Goal: Information Seeking & Learning: Find contact information

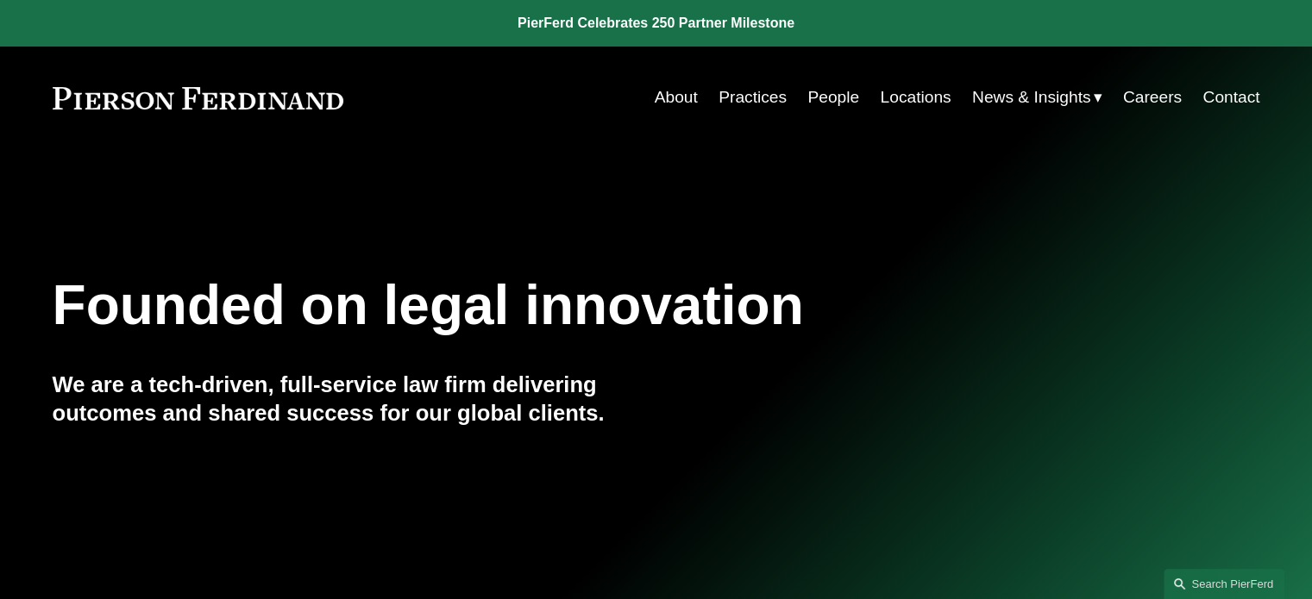
click at [759, 98] on link "Practices" at bounding box center [752, 97] width 68 height 33
click at [895, 91] on link "Locations" at bounding box center [915, 97] width 71 height 33
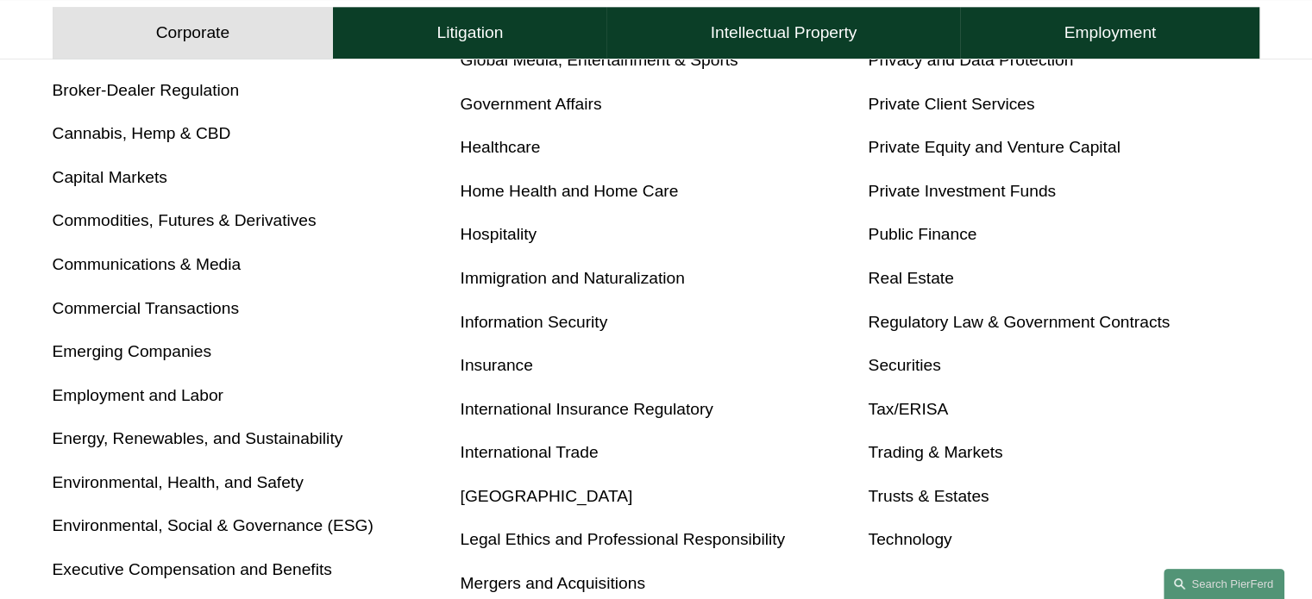
scroll to position [862, 0]
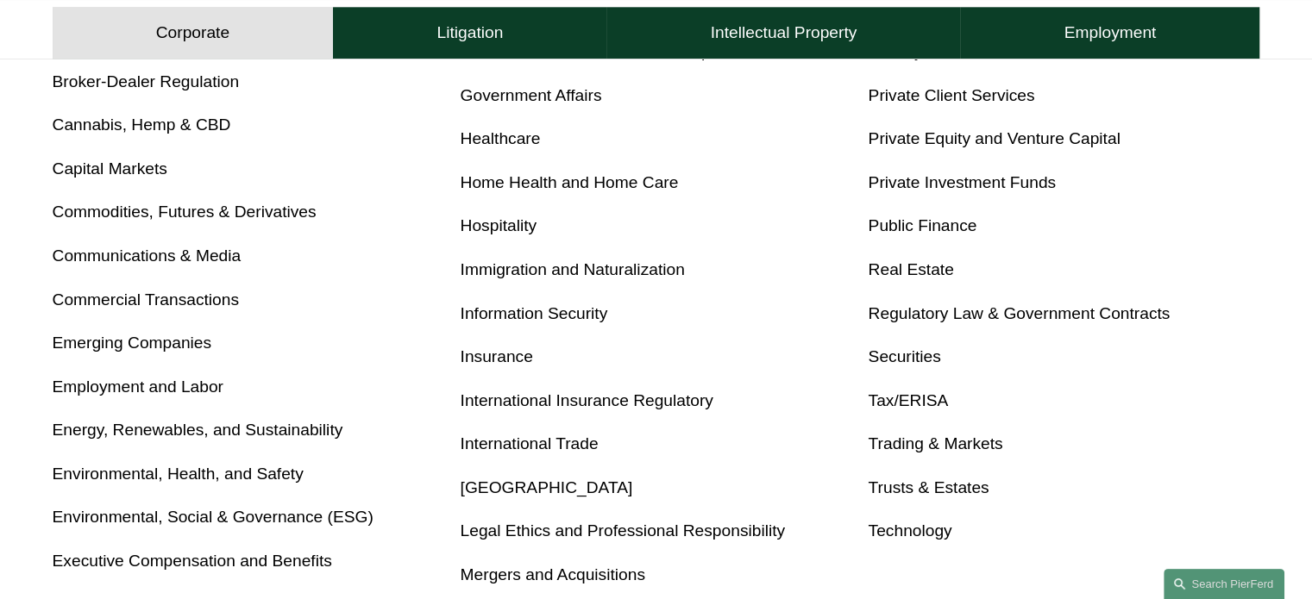
click at [150, 382] on link "Employment and Labor" at bounding box center [138, 387] width 171 height 18
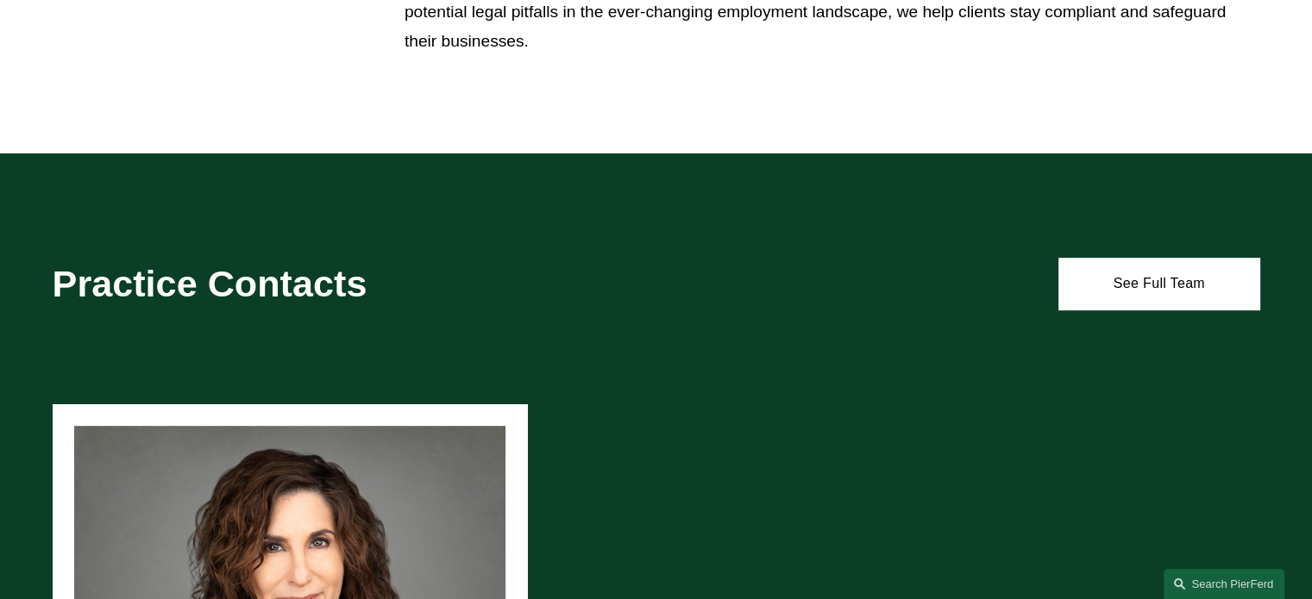
scroll to position [862, 0]
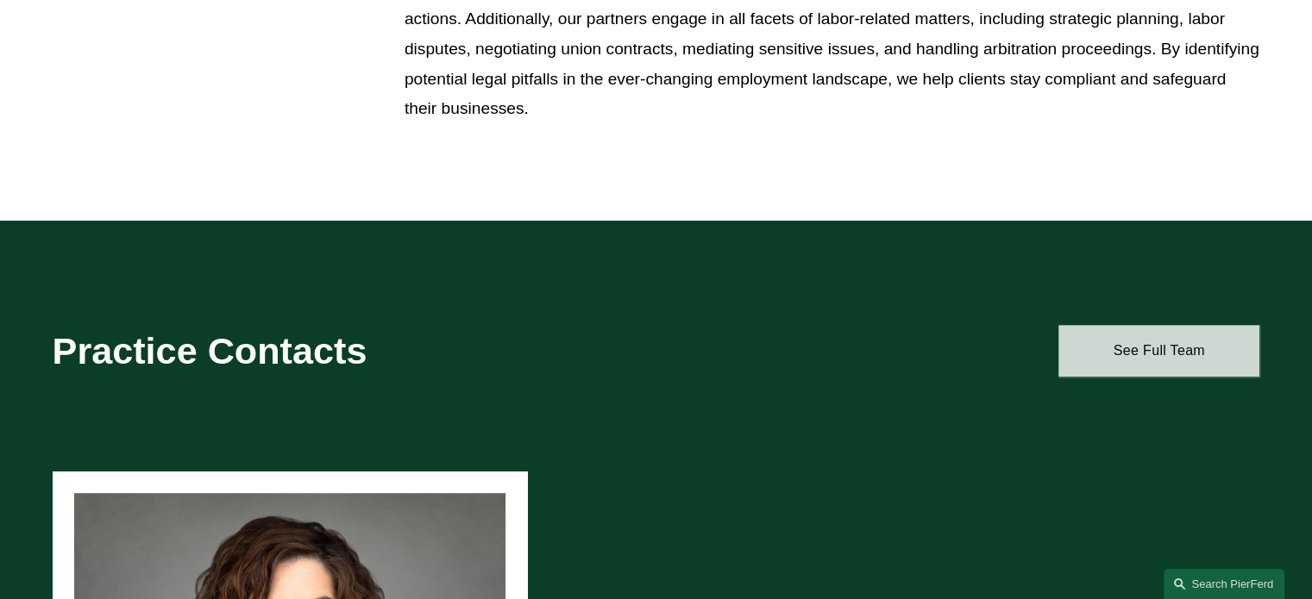
click at [1183, 355] on link "See Full Team" at bounding box center [1158, 351] width 201 height 52
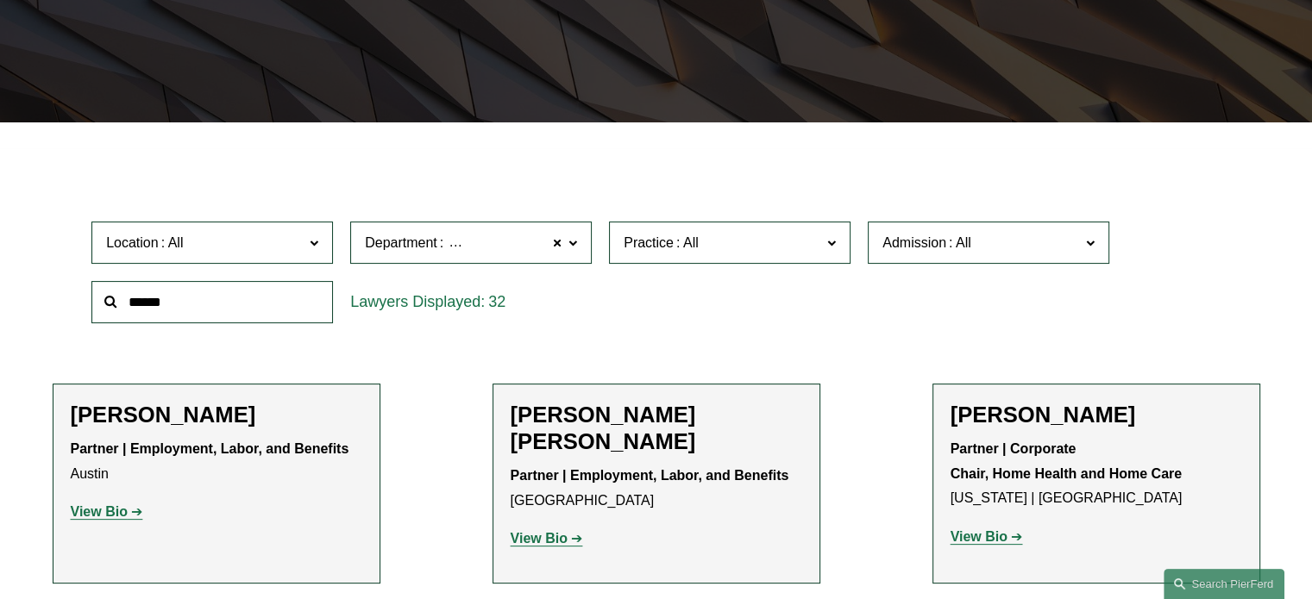
scroll to position [431, 0]
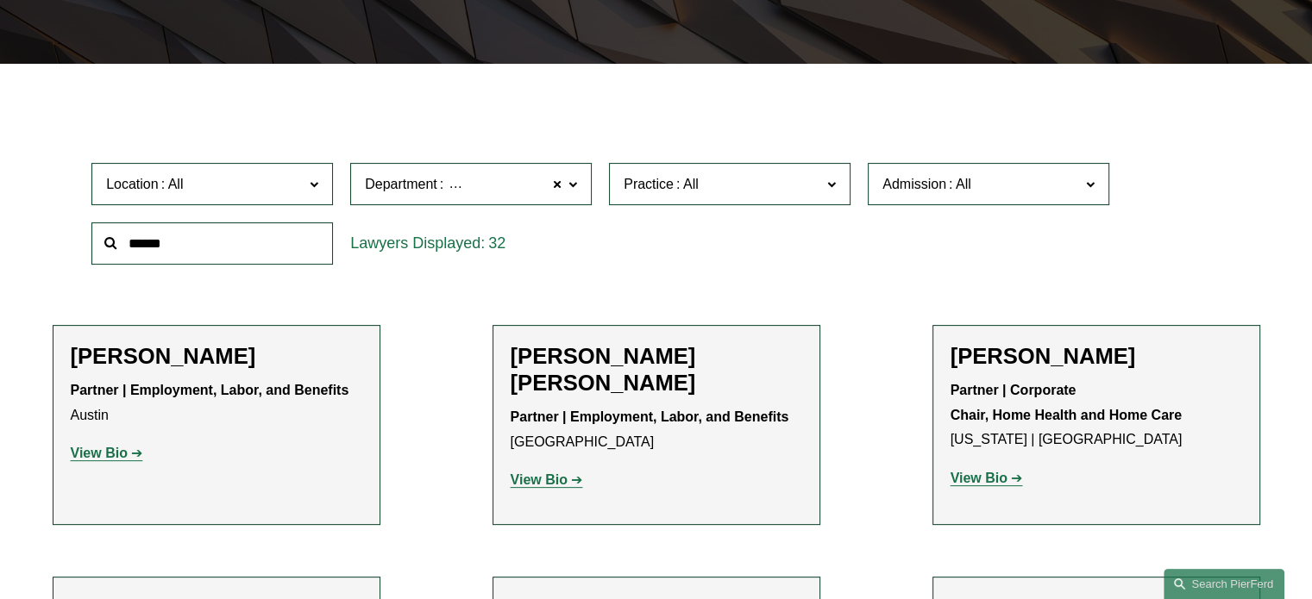
click at [314, 185] on span at bounding box center [314, 183] width 9 height 22
click at [0, 0] on link "[GEOGRAPHIC_DATA]" at bounding box center [0, 0] width 0 height 0
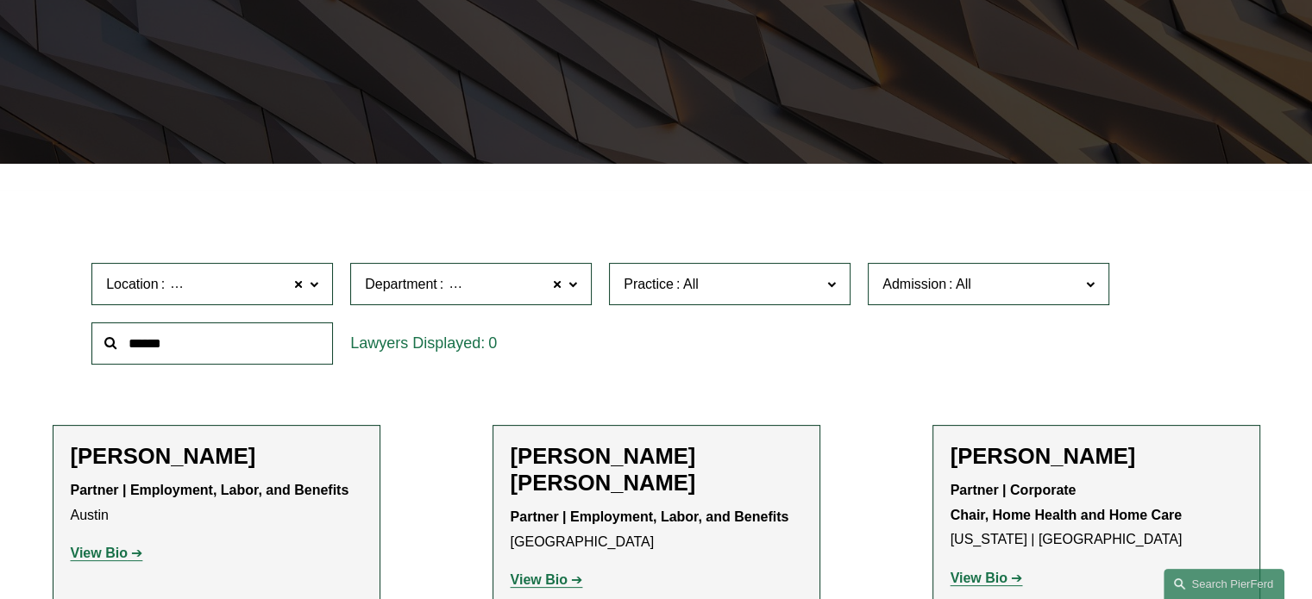
scroll to position [319, 0]
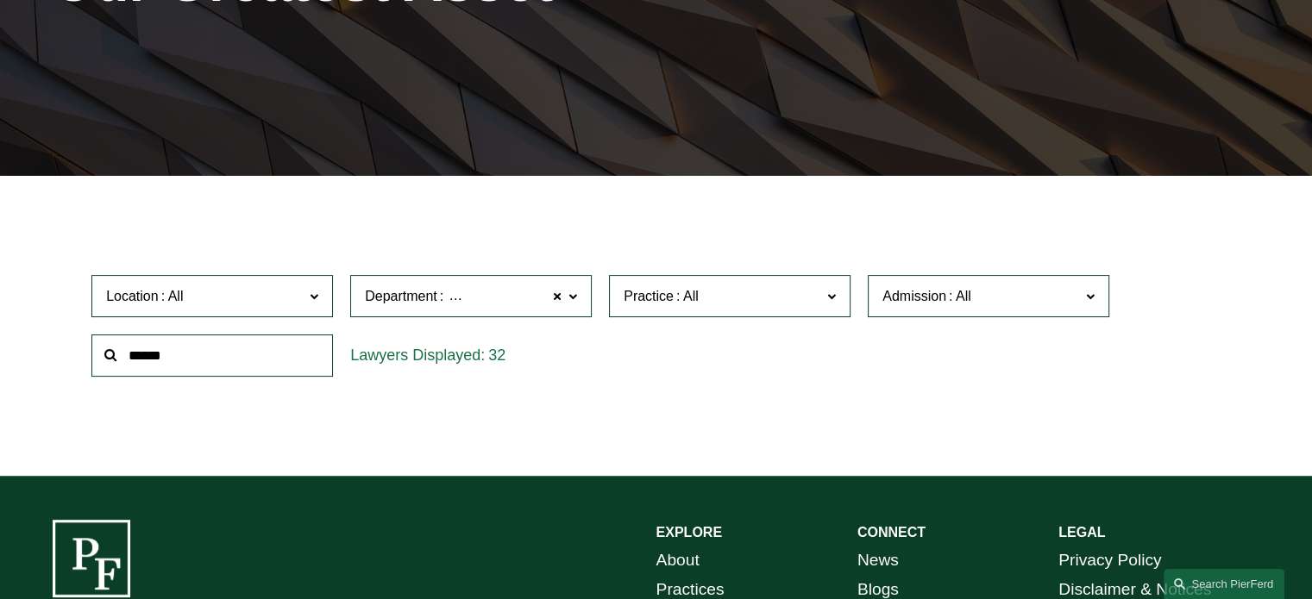
scroll to position [431, 0]
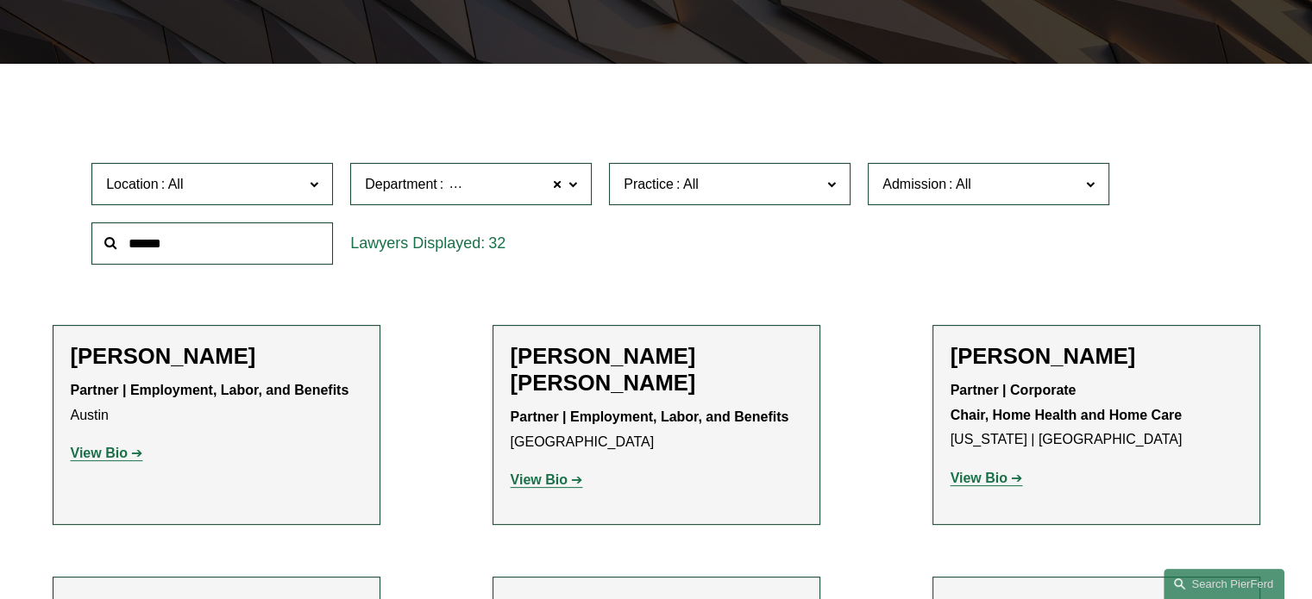
click at [314, 182] on span at bounding box center [314, 183] width 9 height 22
click at [502, 262] on div "32" at bounding box center [470, 244] width 241 height 42
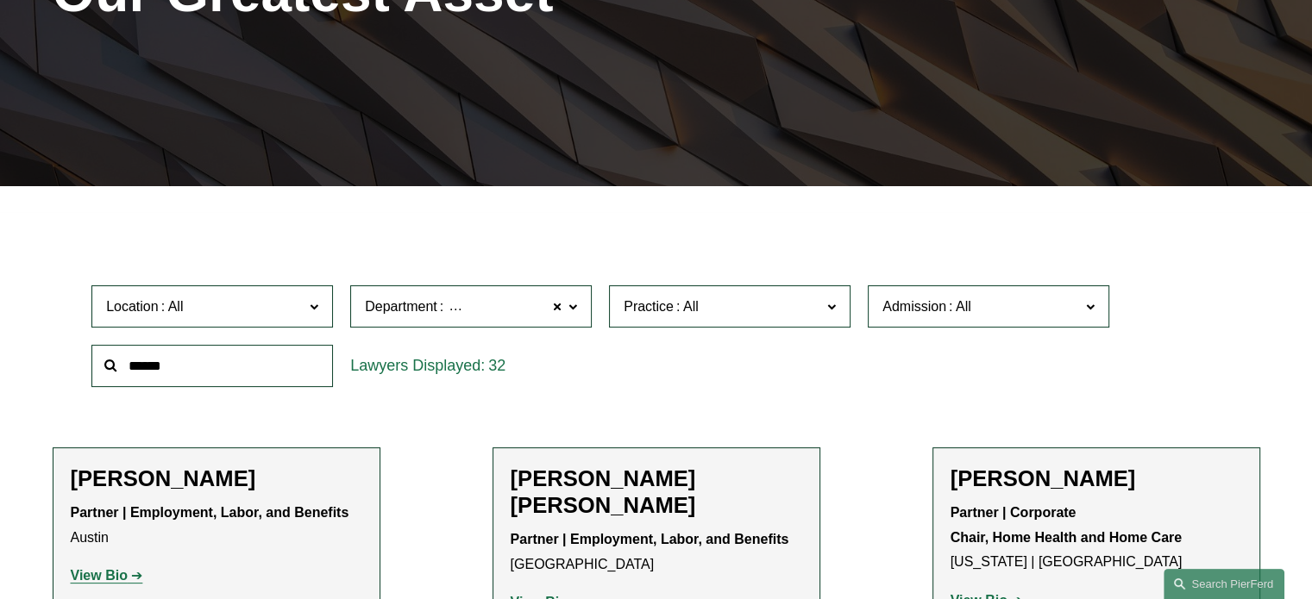
scroll to position [319, 0]
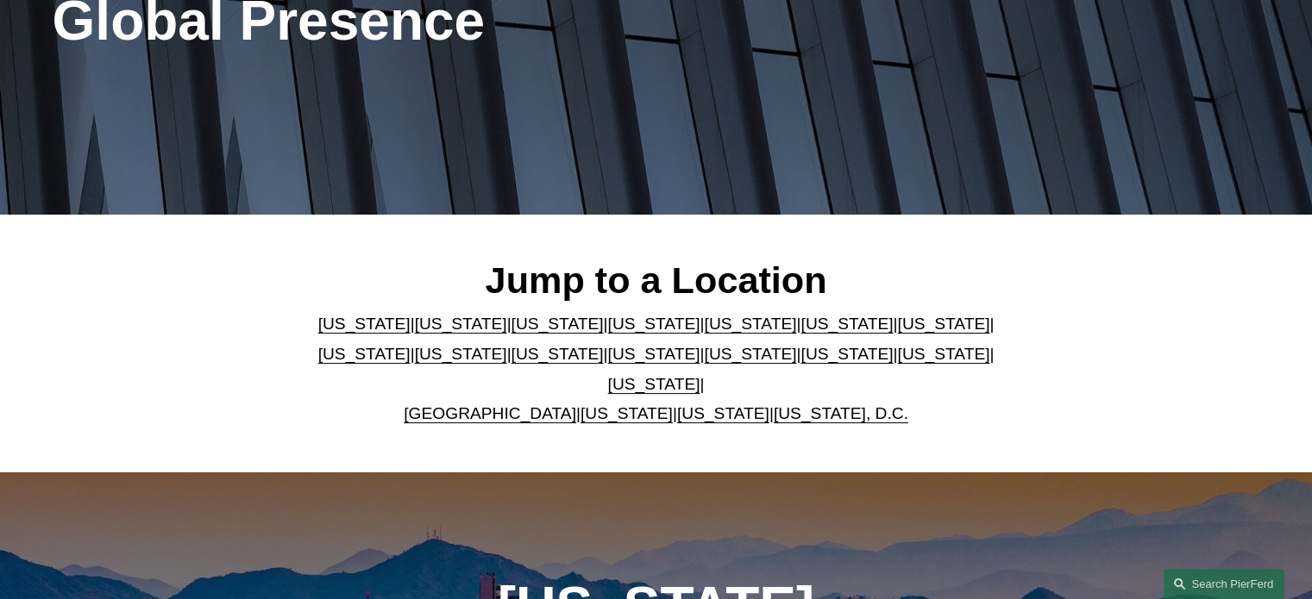
scroll to position [431, 0]
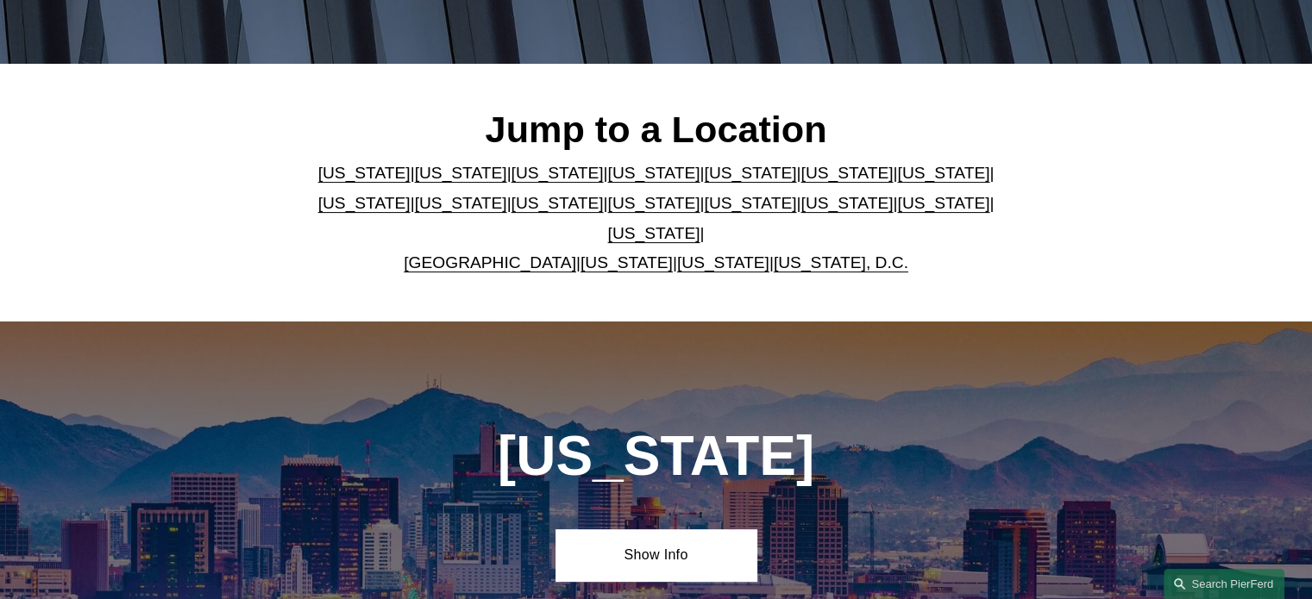
click at [704, 175] on link "[US_STATE]" at bounding box center [750, 173] width 92 height 18
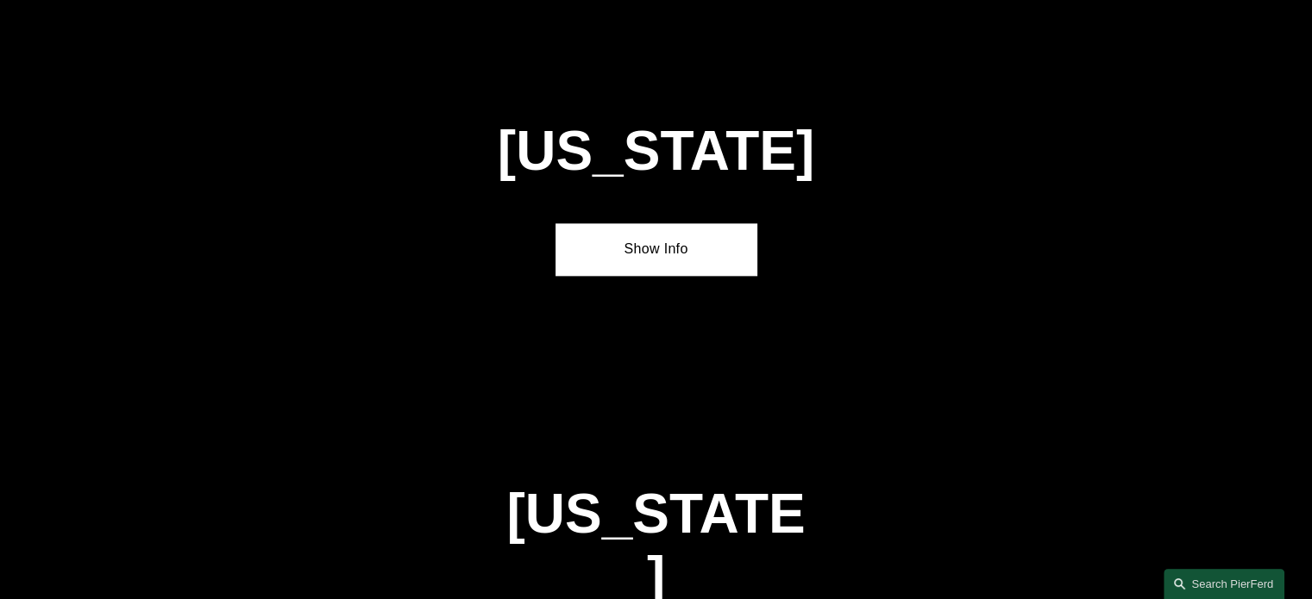
scroll to position [2192, 0]
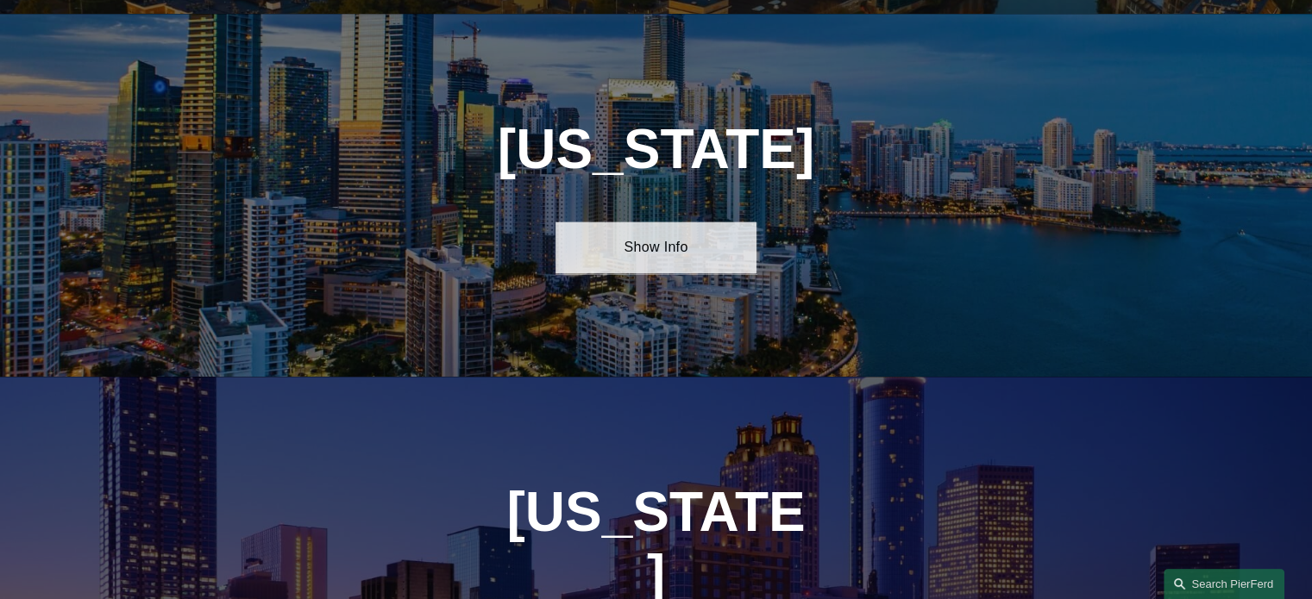
click at [668, 224] on link "Show Info" at bounding box center [655, 248] width 201 height 52
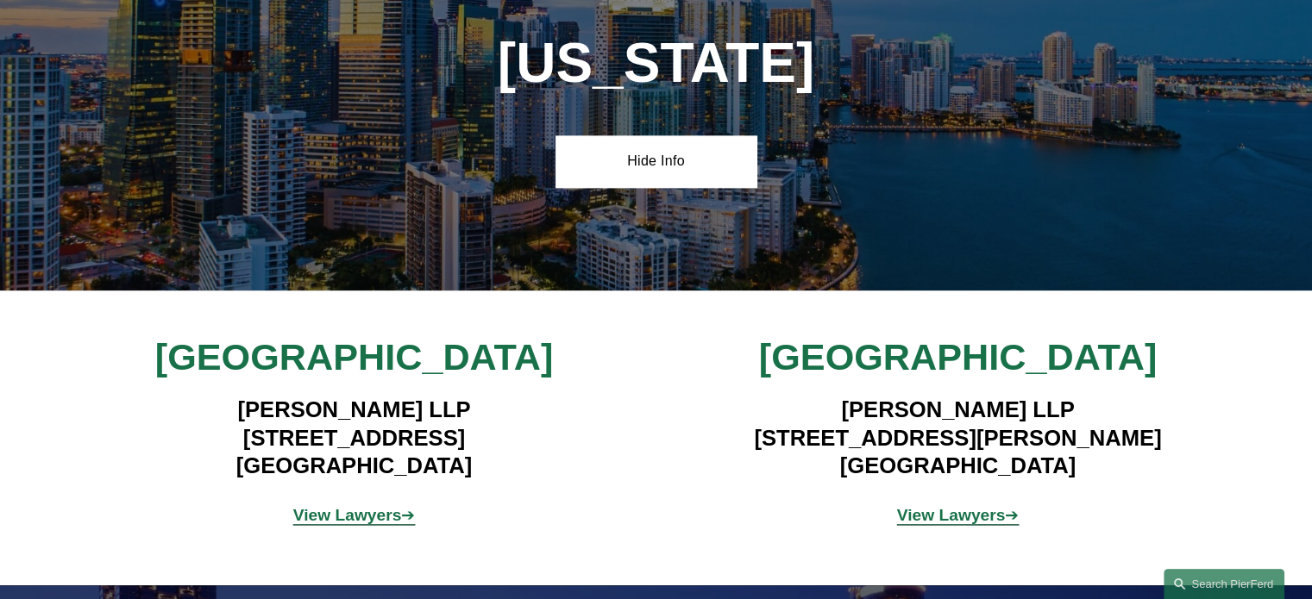
scroll to position [2365, 0]
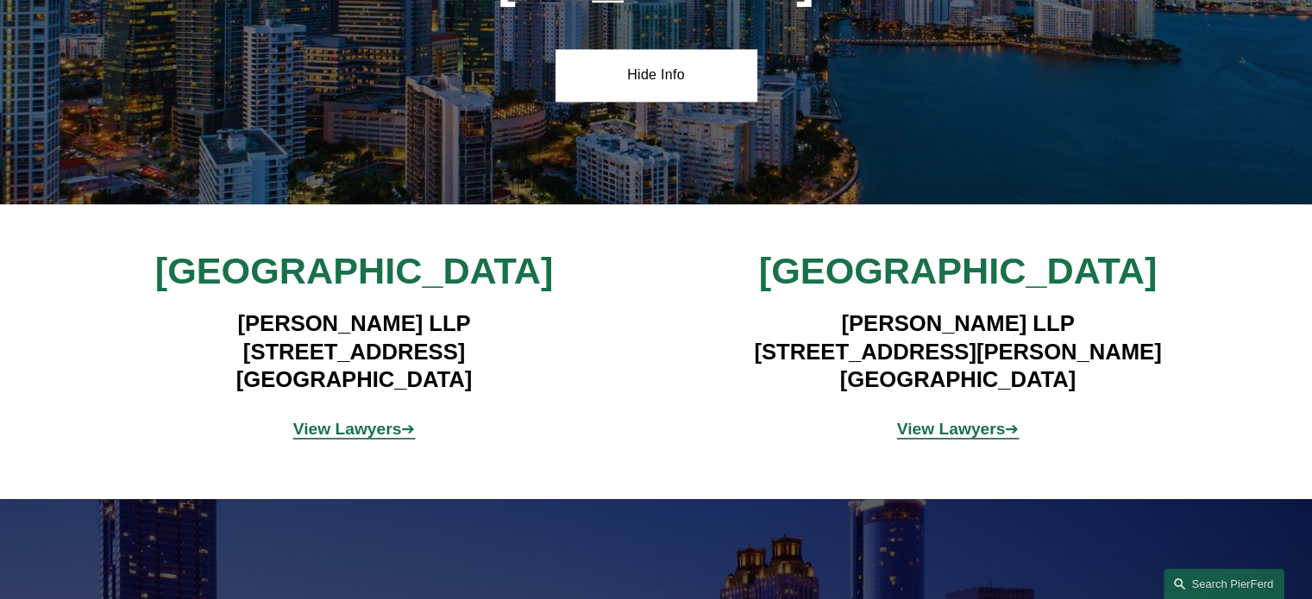
click at [366, 420] on strong "View Lawyers" at bounding box center [347, 429] width 109 height 18
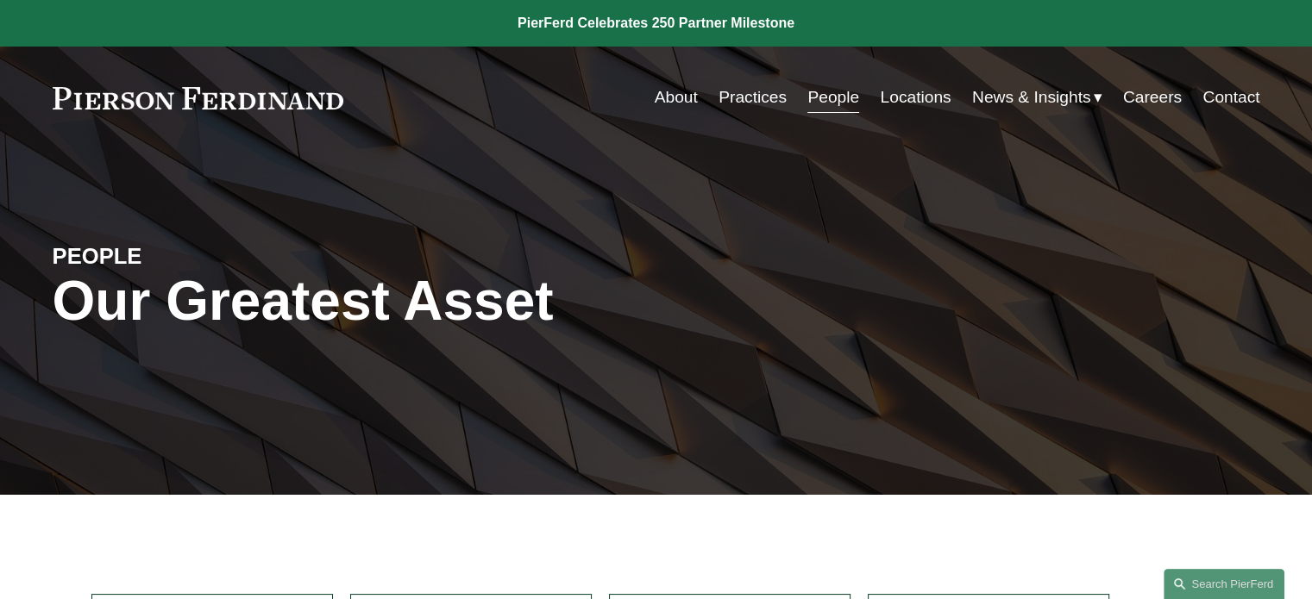
click at [913, 97] on link "Locations" at bounding box center [915, 97] width 71 height 33
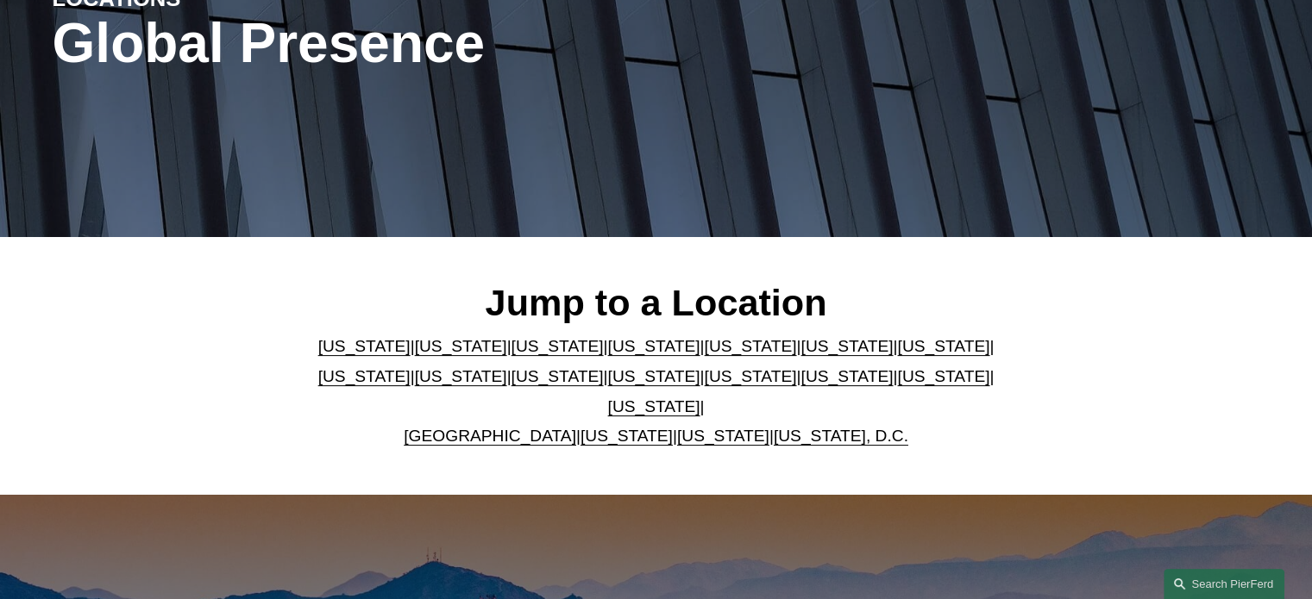
scroll to position [259, 0]
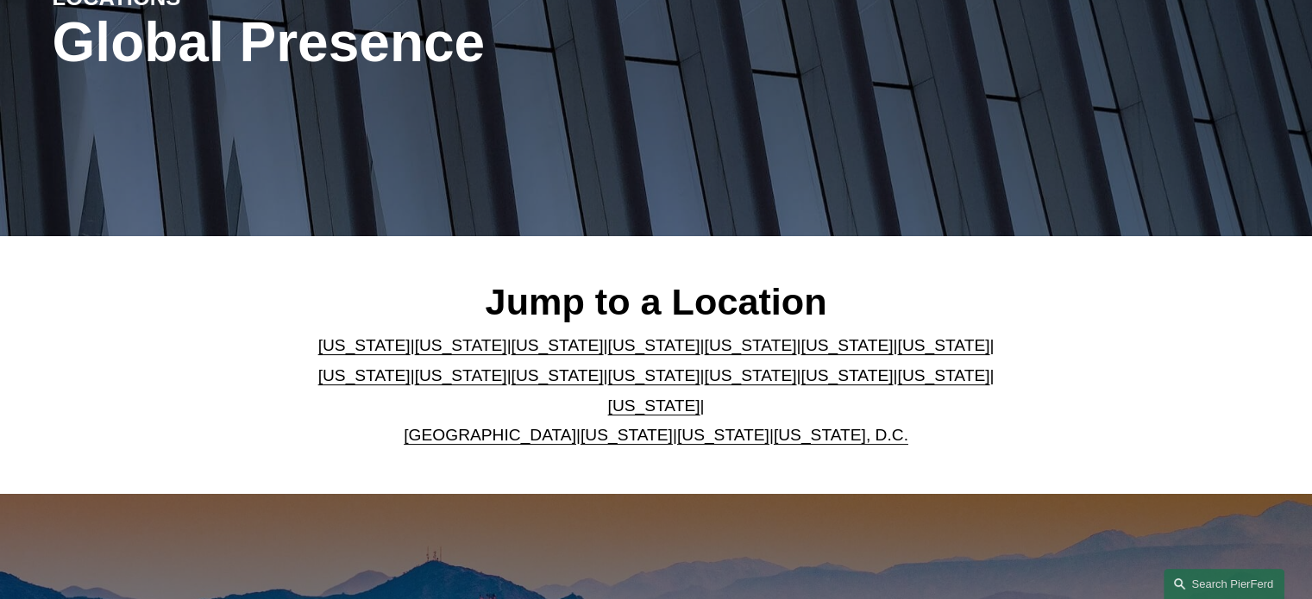
click at [704, 354] on link "Florida" at bounding box center [750, 345] width 92 height 18
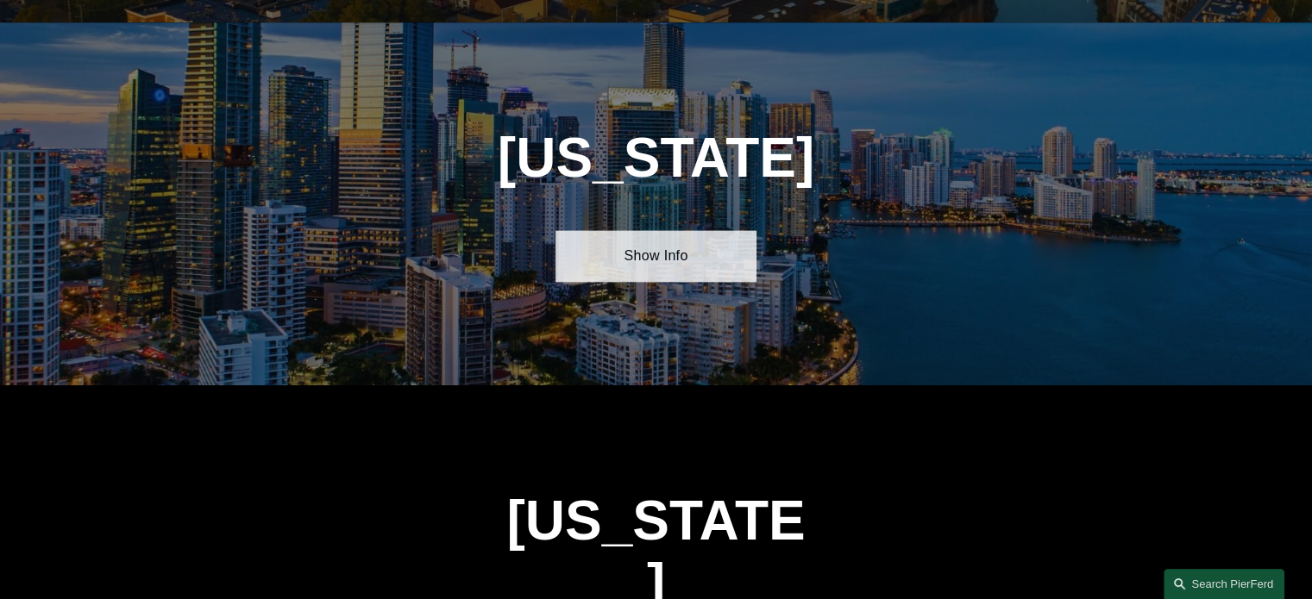
scroll to position [2192, 0]
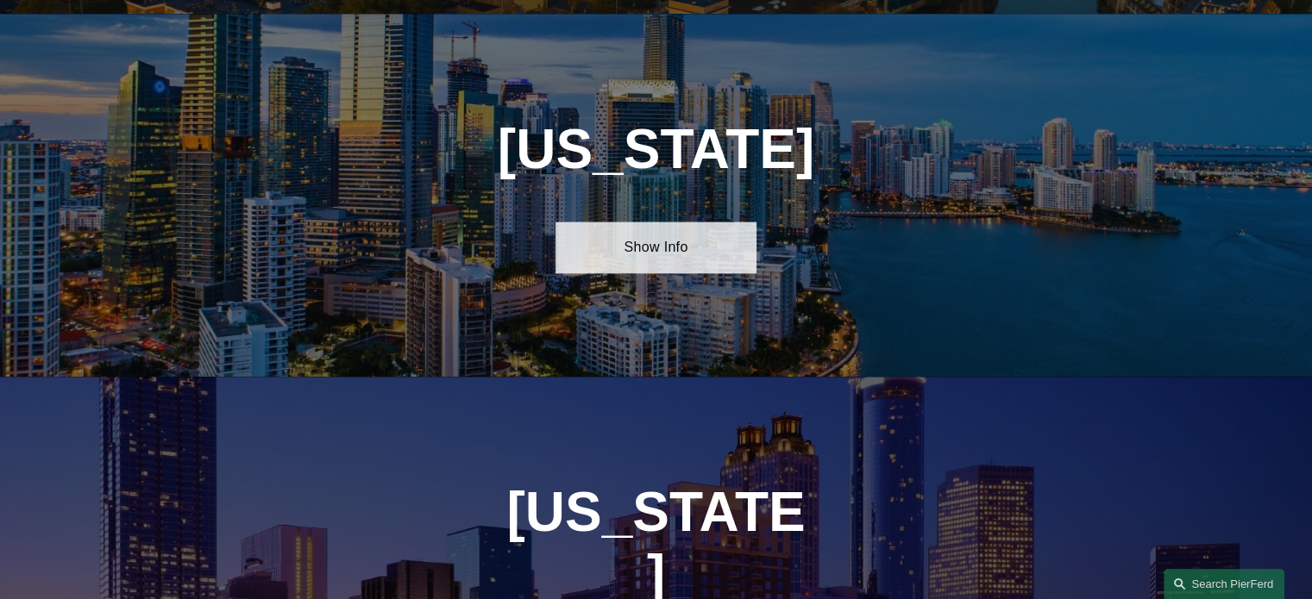
click at [668, 244] on link "Show Info" at bounding box center [655, 248] width 201 height 52
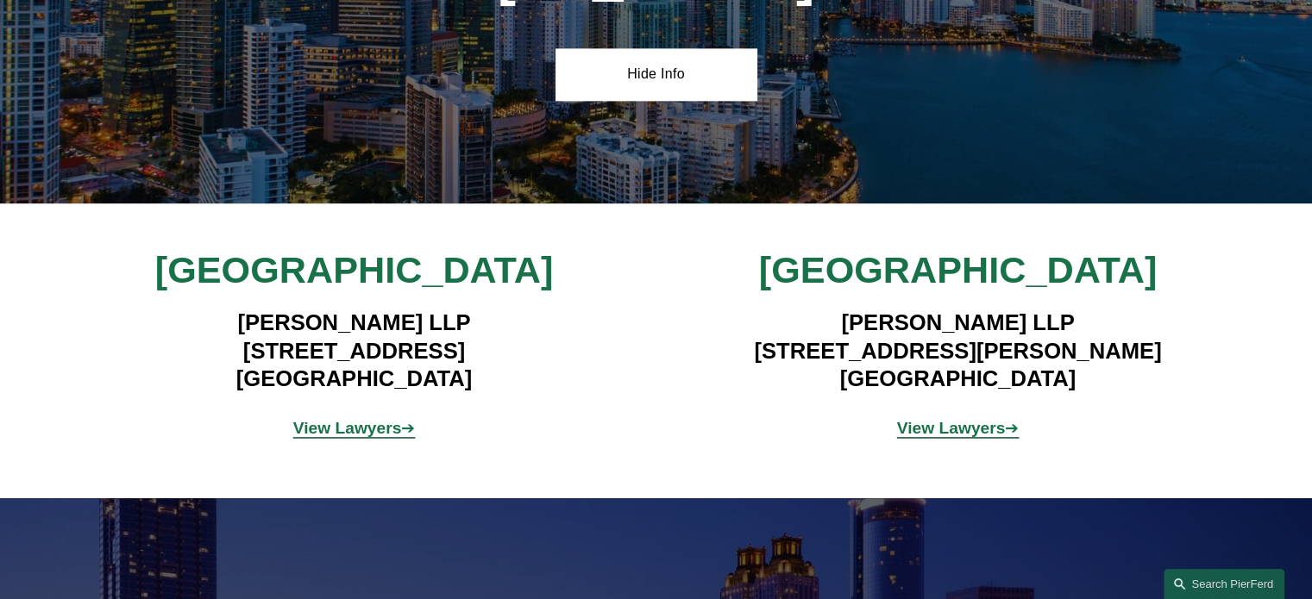
scroll to position [2451, 0]
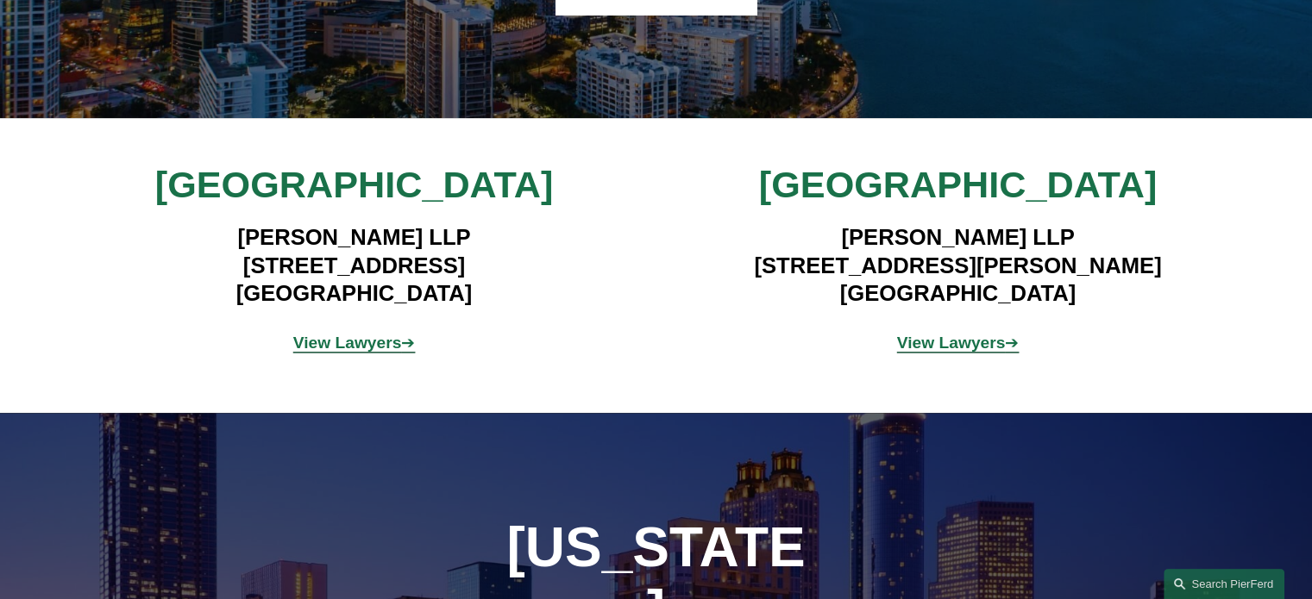
click at [950, 334] on strong "View Lawyers" at bounding box center [951, 343] width 109 height 18
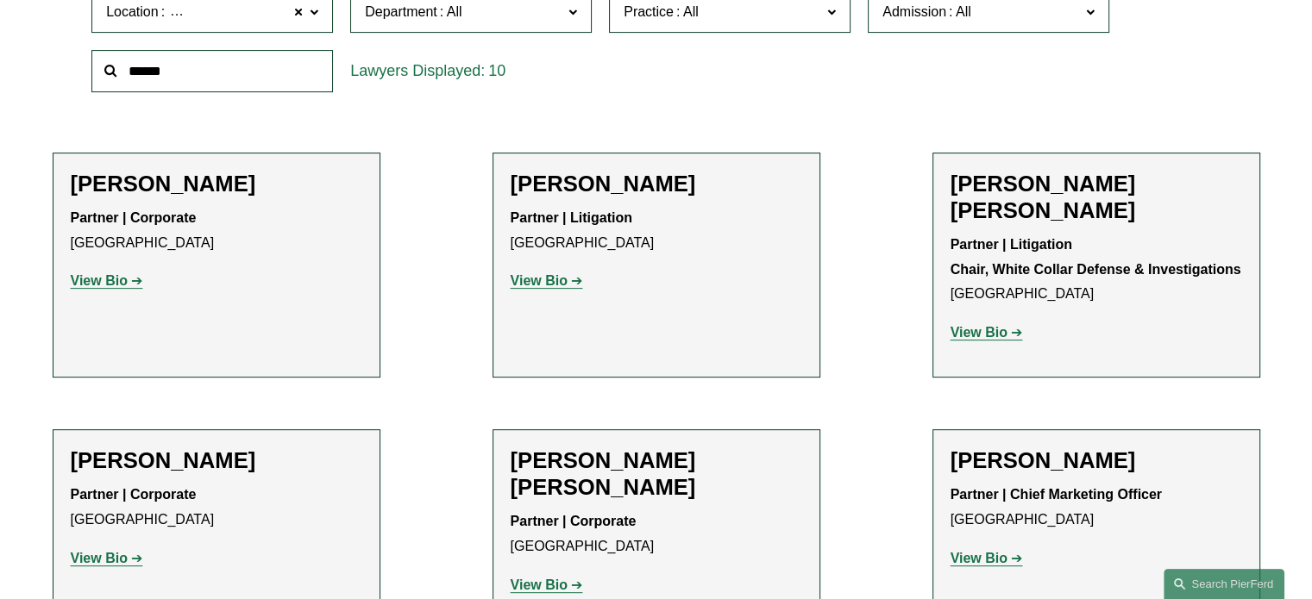
scroll to position [604, 0]
click at [119, 279] on strong "View Bio" at bounding box center [99, 280] width 57 height 15
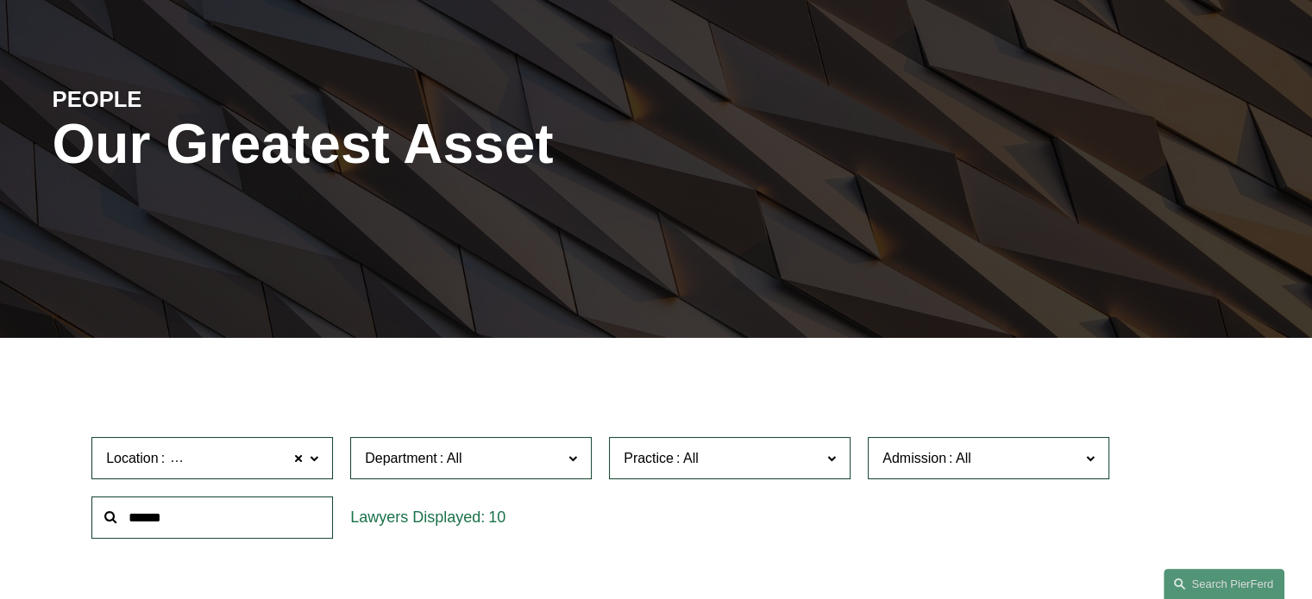
scroll to position [0, 0]
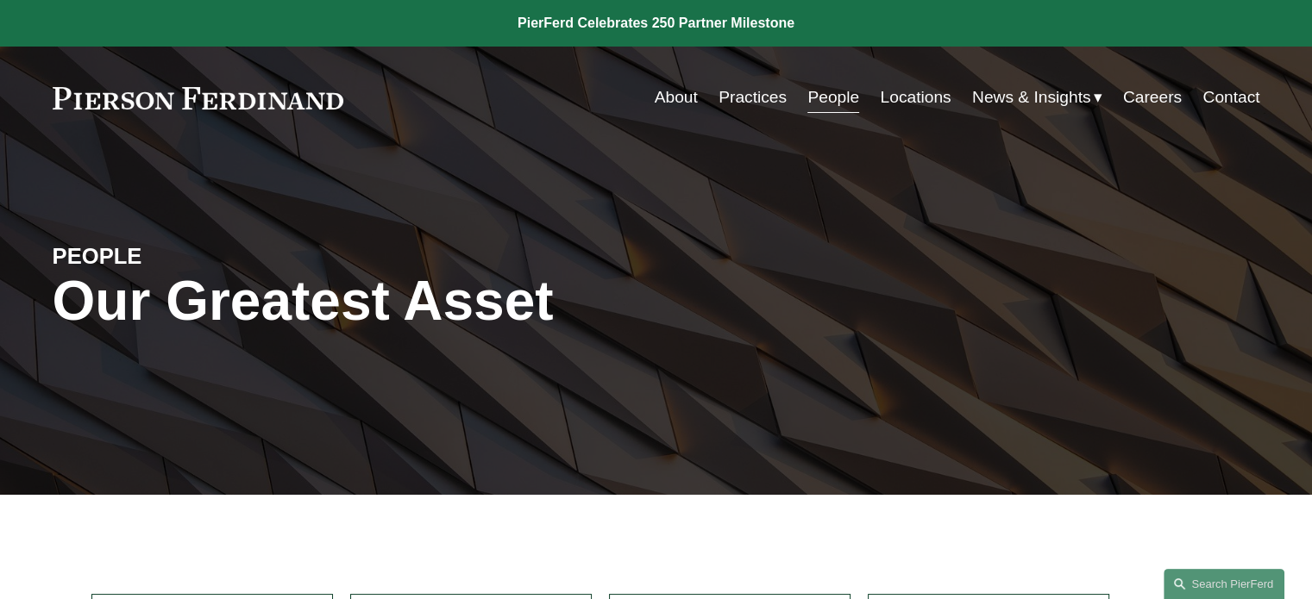
click at [756, 99] on link "Practices" at bounding box center [752, 97] width 68 height 33
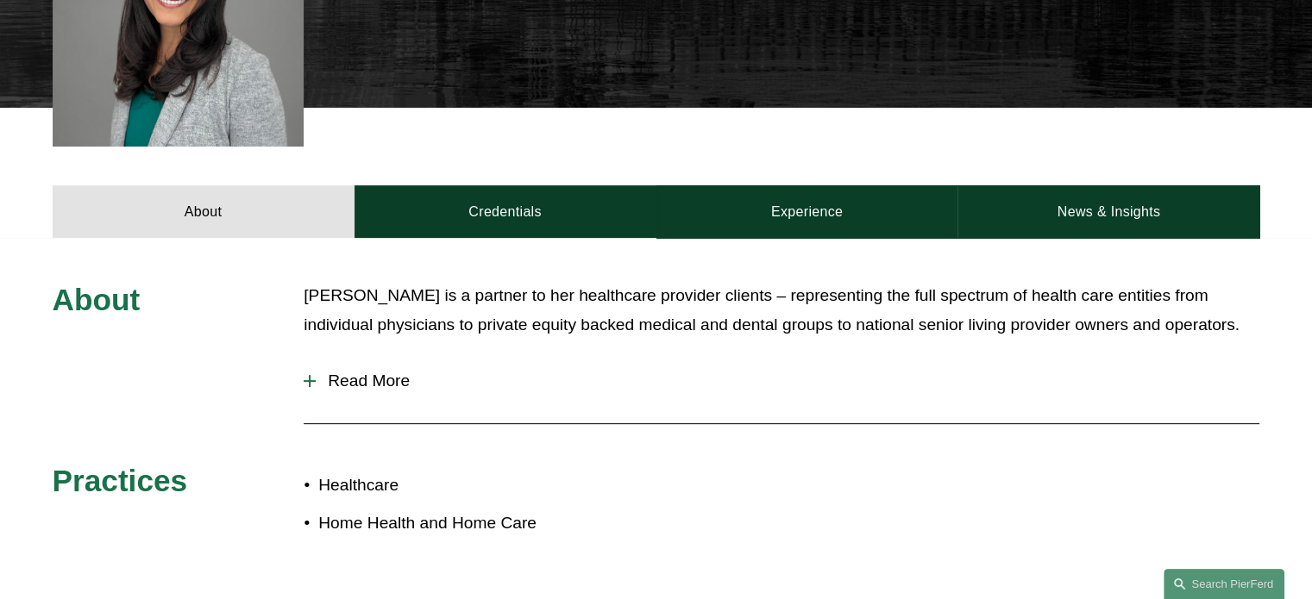
scroll to position [604, 0]
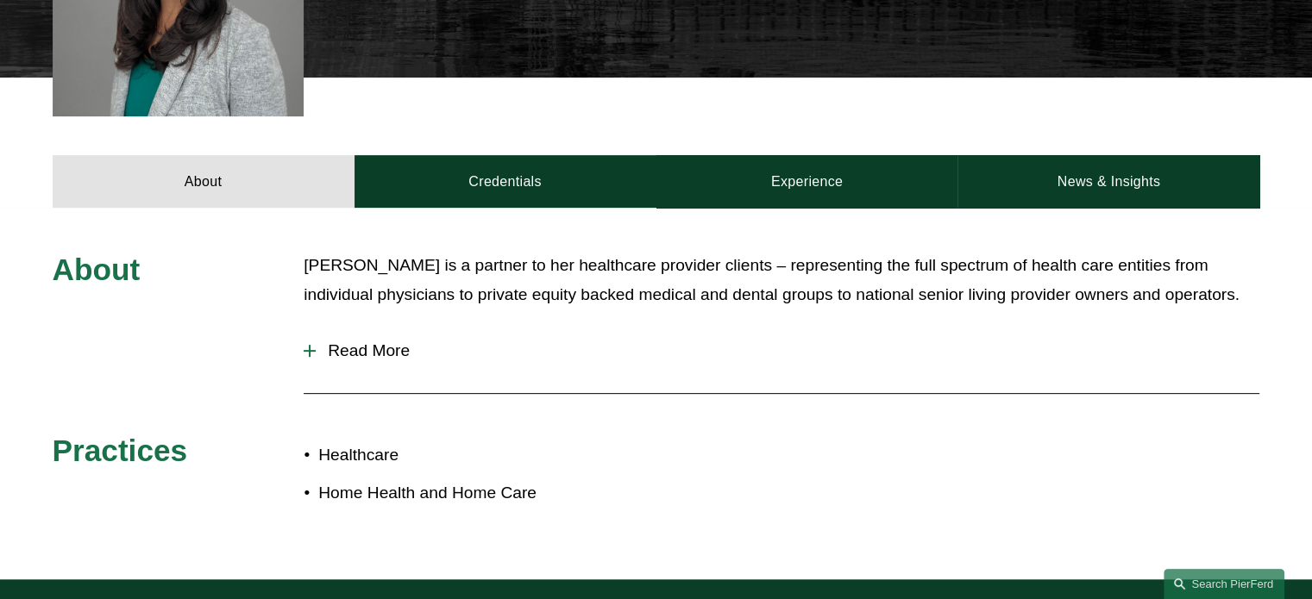
click at [311, 349] on div at bounding box center [310, 351] width 12 height 12
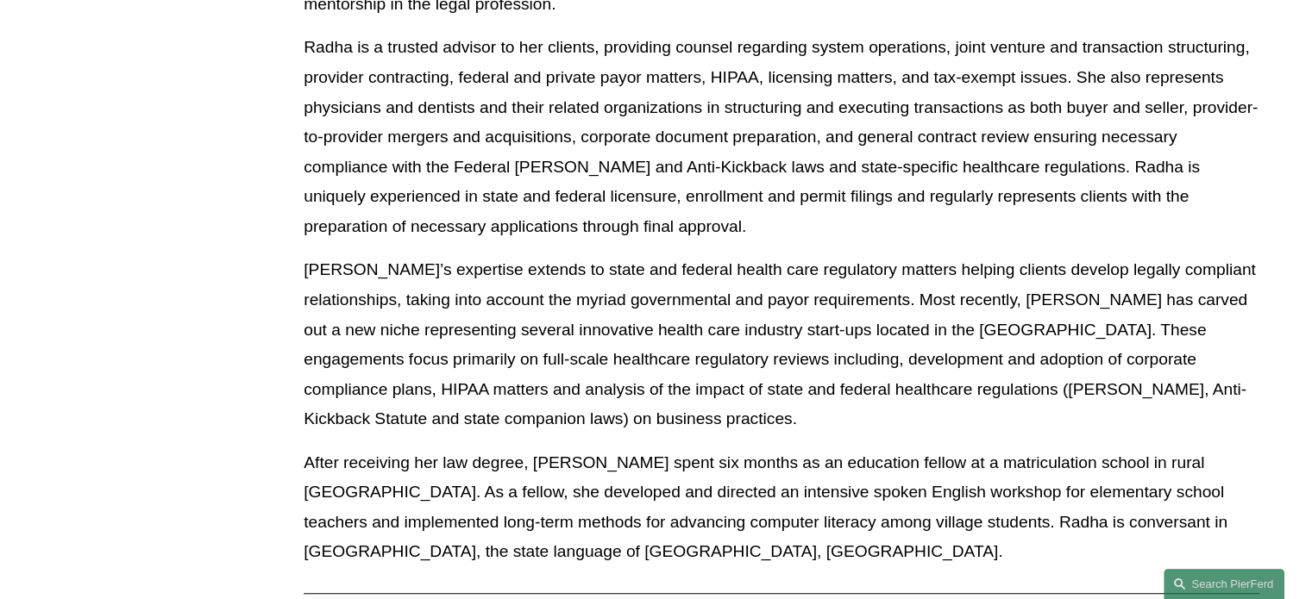
scroll to position [1207, 0]
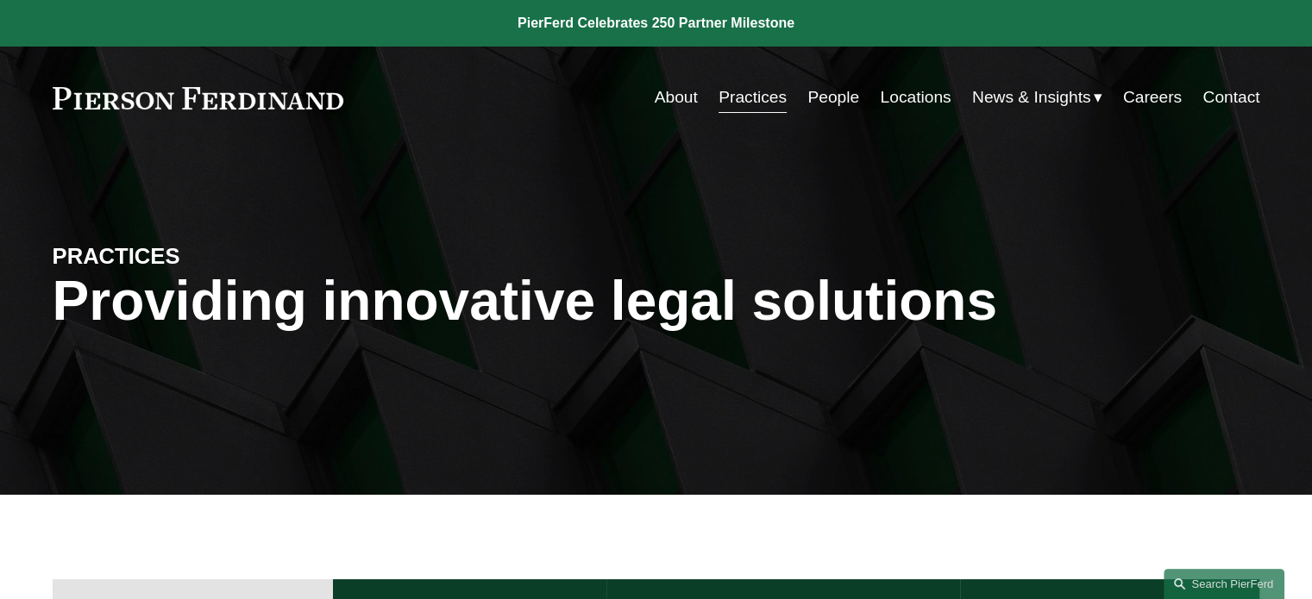
click at [823, 95] on link "People" at bounding box center [833, 97] width 52 height 33
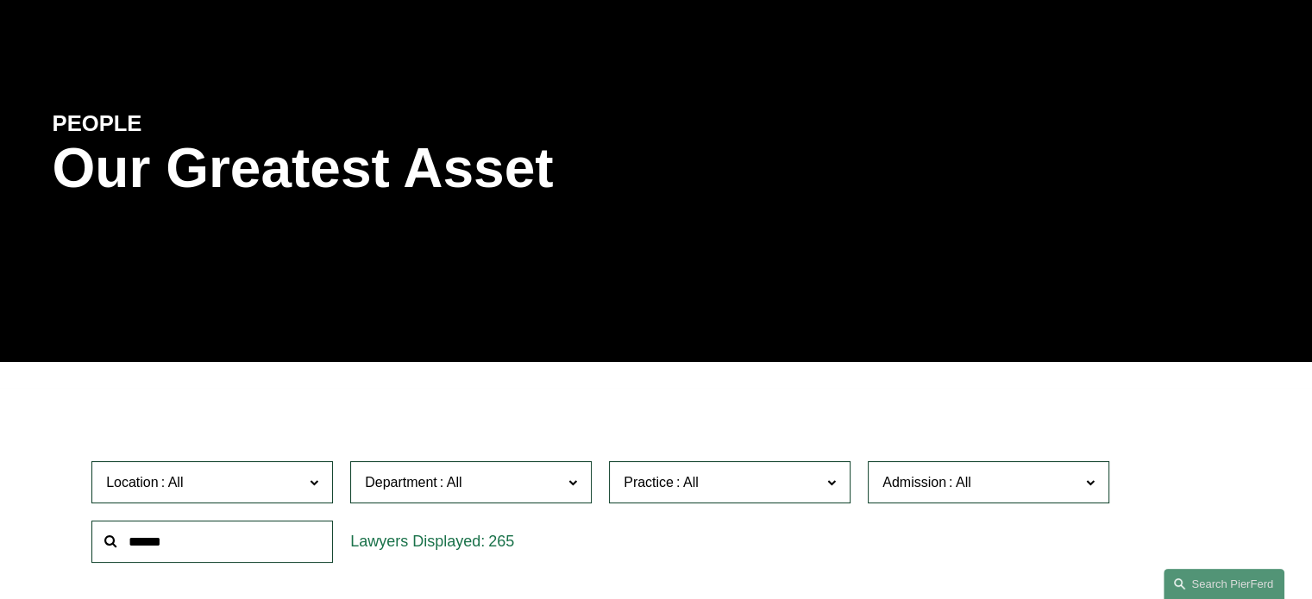
scroll to position [517, 0]
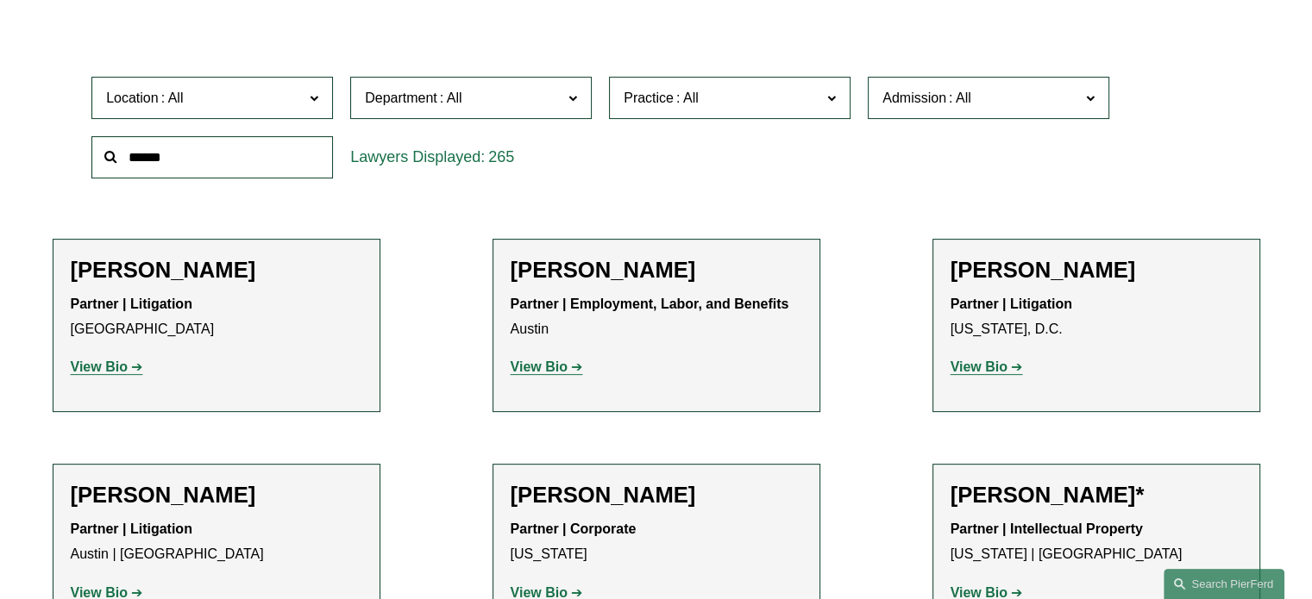
click at [147, 156] on input "text" at bounding box center [211, 157] width 241 height 42
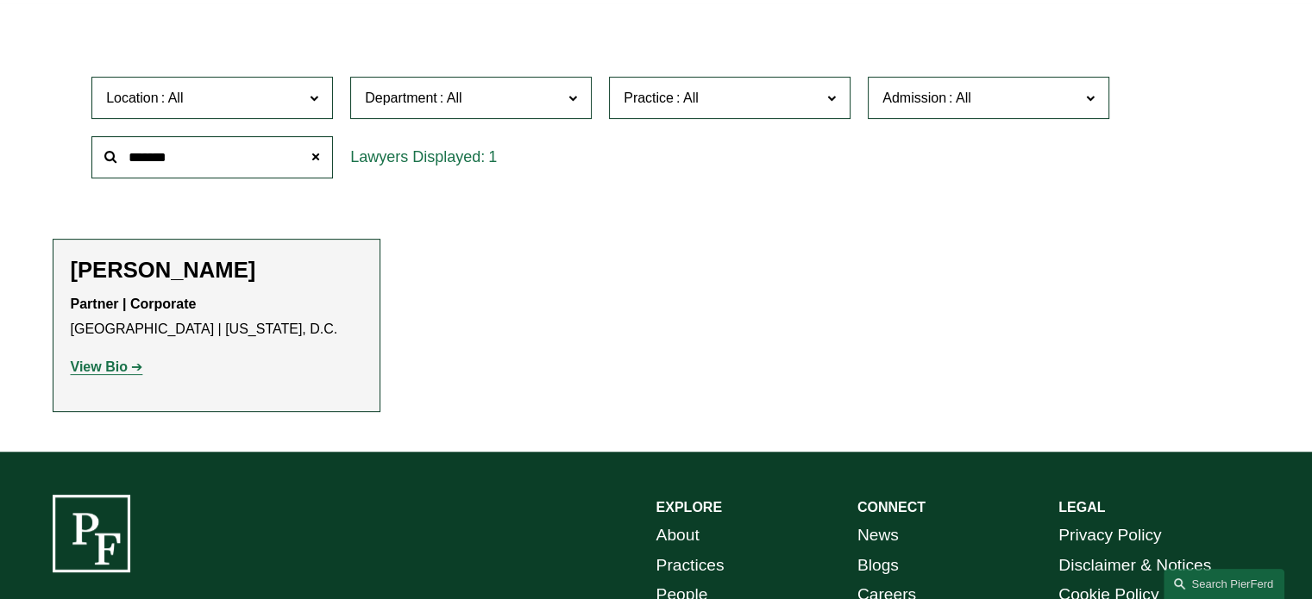
type input "*******"
click at [103, 364] on strong "View Bio" at bounding box center [99, 367] width 57 height 15
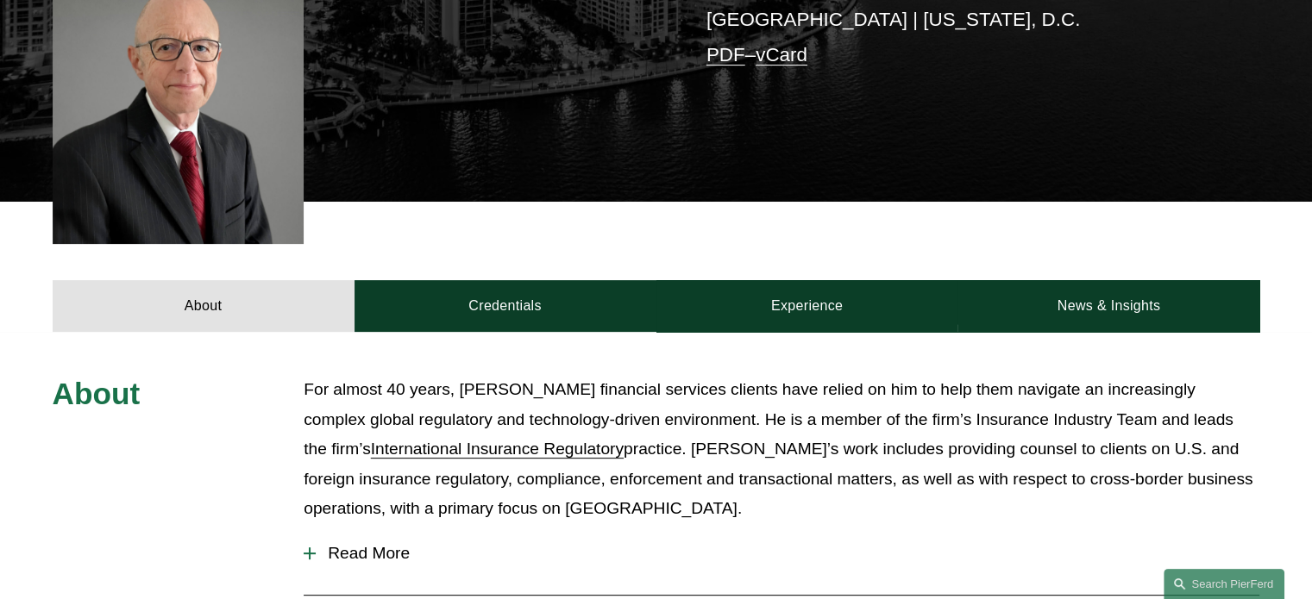
scroll to position [517, 0]
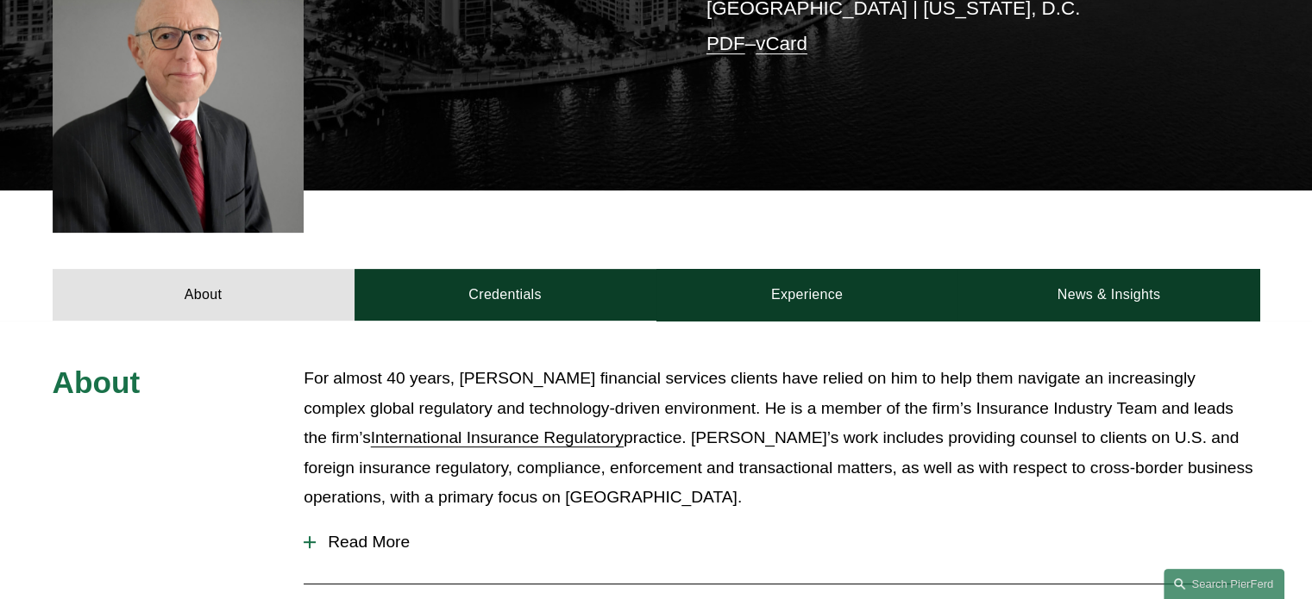
click at [310, 542] on div at bounding box center [310, 543] width 12 height 2
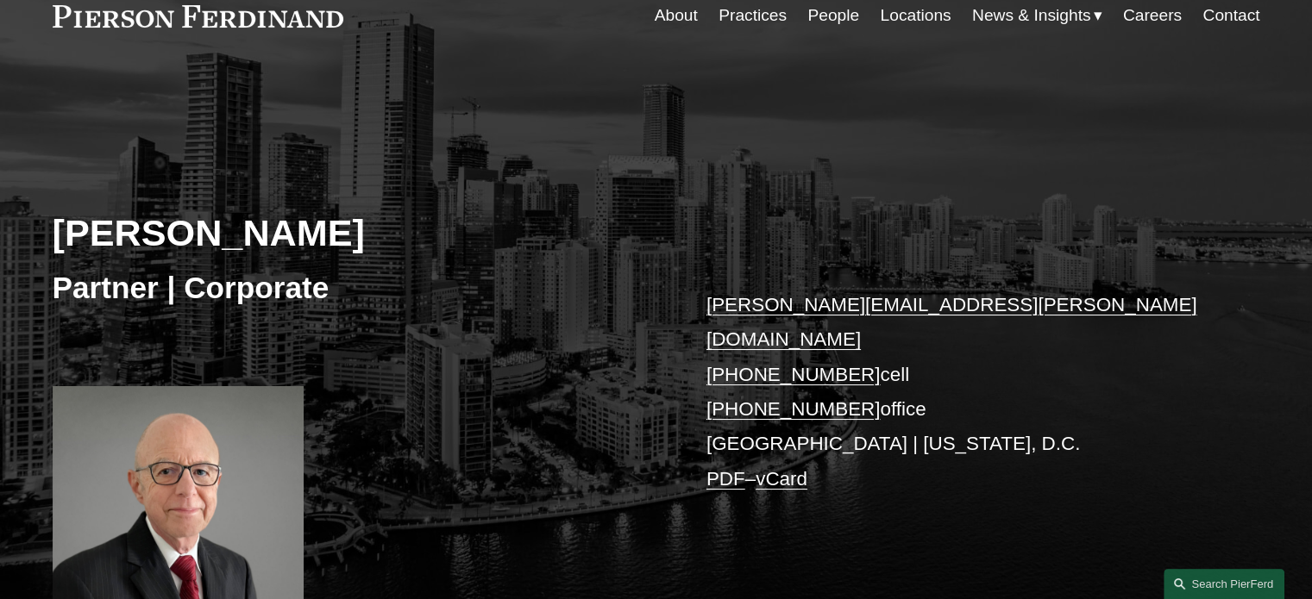
scroll to position [0, 0]
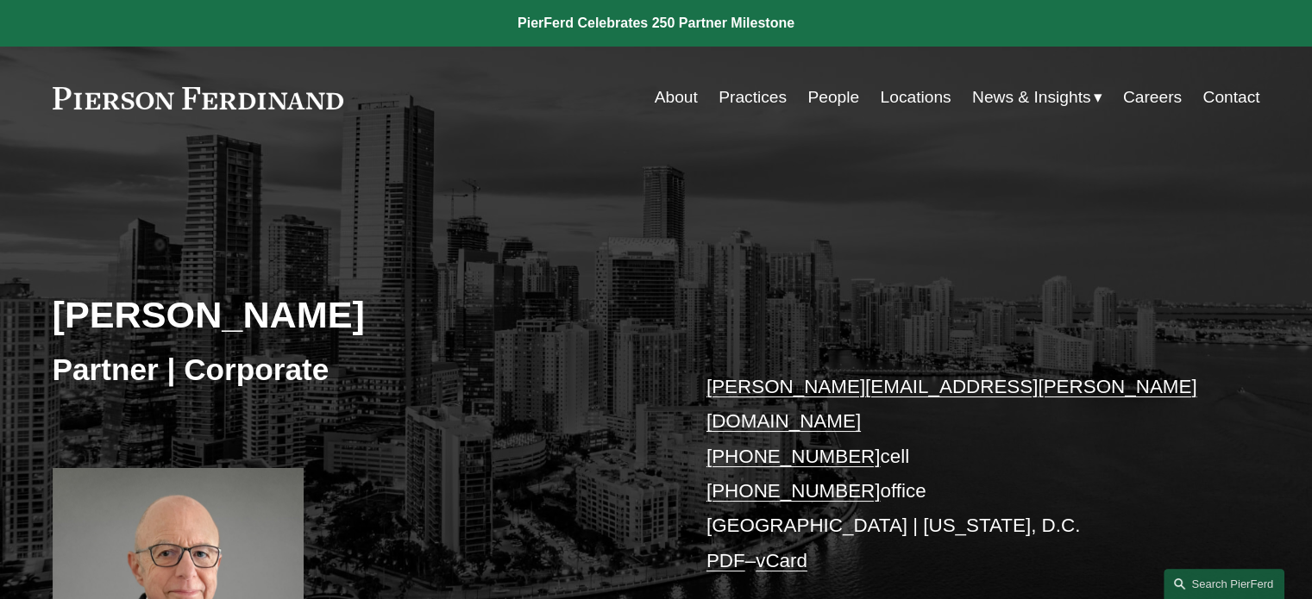
click at [828, 99] on link "People" at bounding box center [833, 97] width 52 height 33
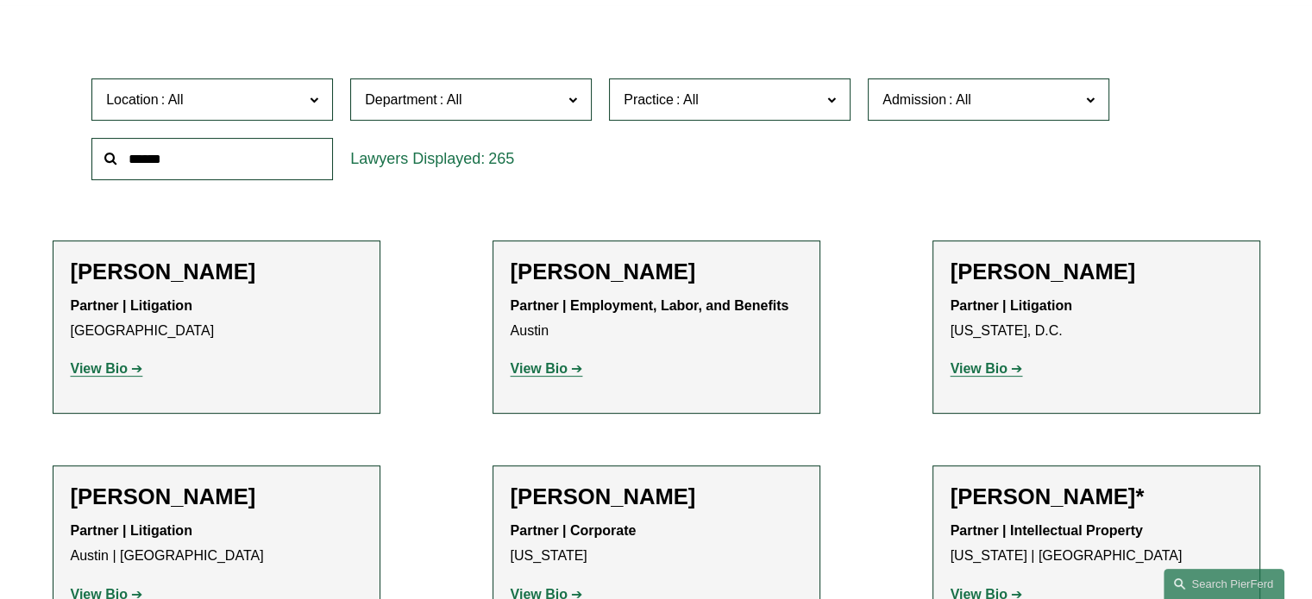
scroll to position [517, 0]
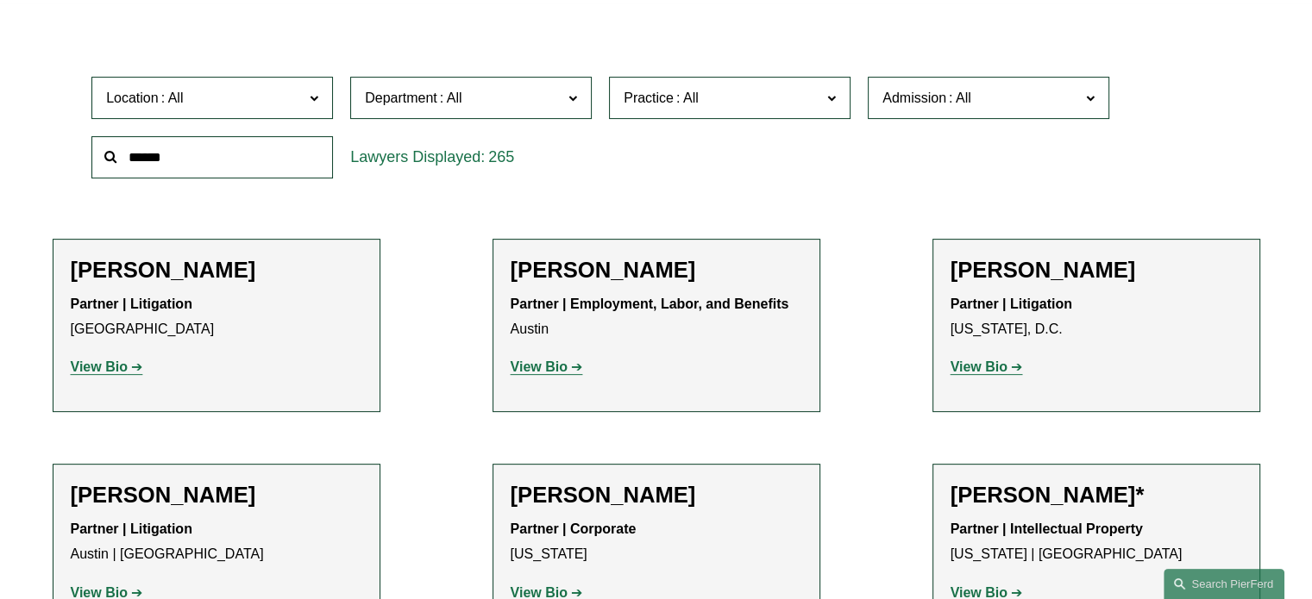
click at [151, 165] on input "text" at bounding box center [211, 157] width 241 height 42
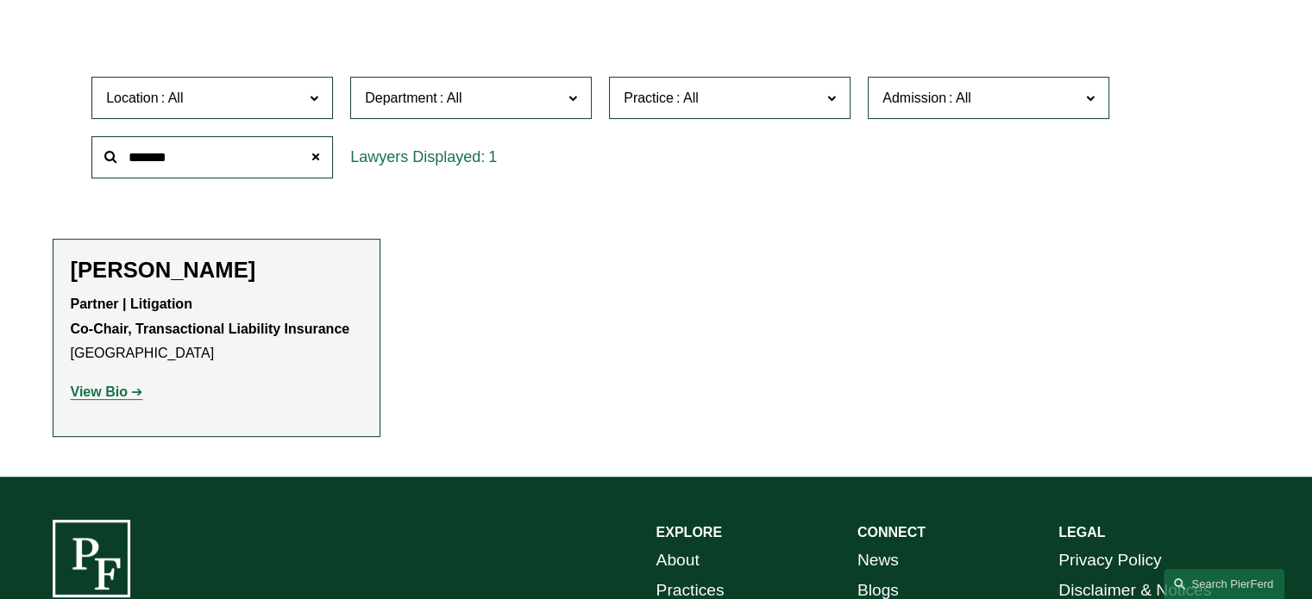
type input "*******"
click at [102, 392] on strong "View Bio" at bounding box center [99, 392] width 57 height 15
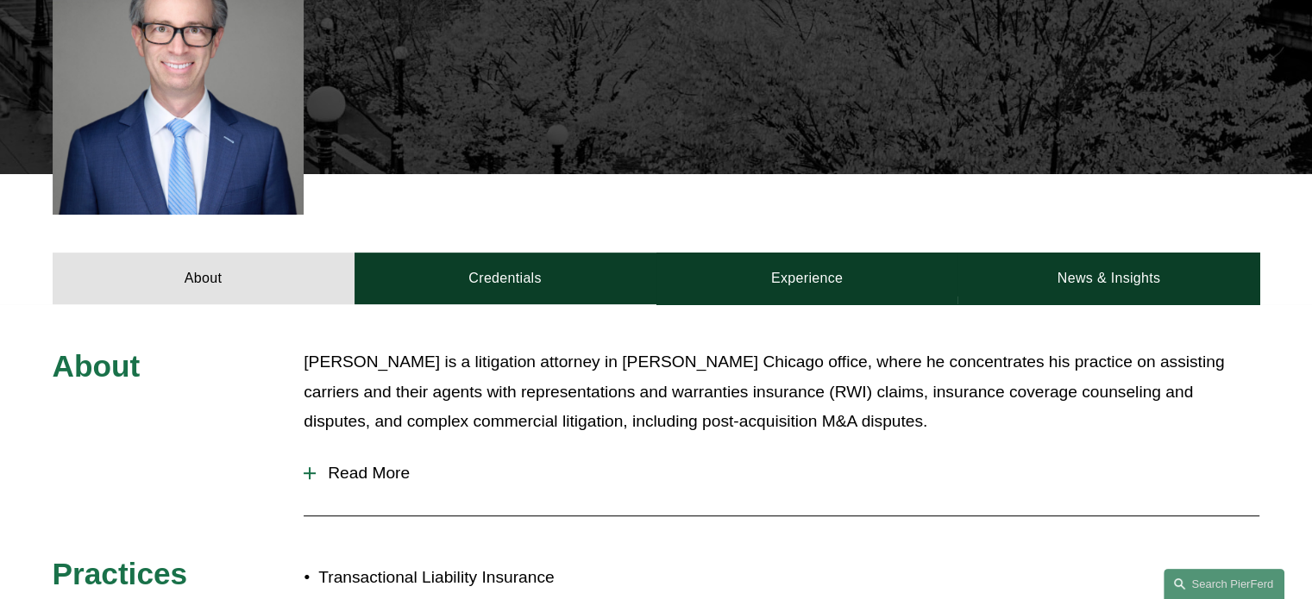
scroll to position [604, 0]
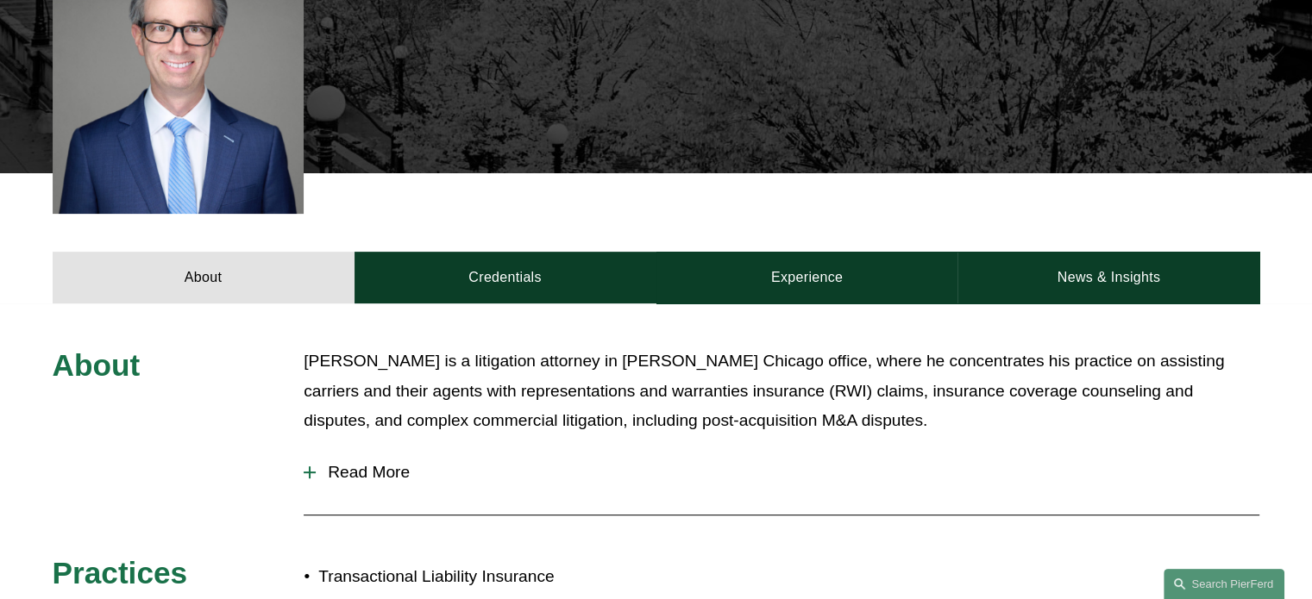
click at [306, 467] on div at bounding box center [310, 473] width 12 height 12
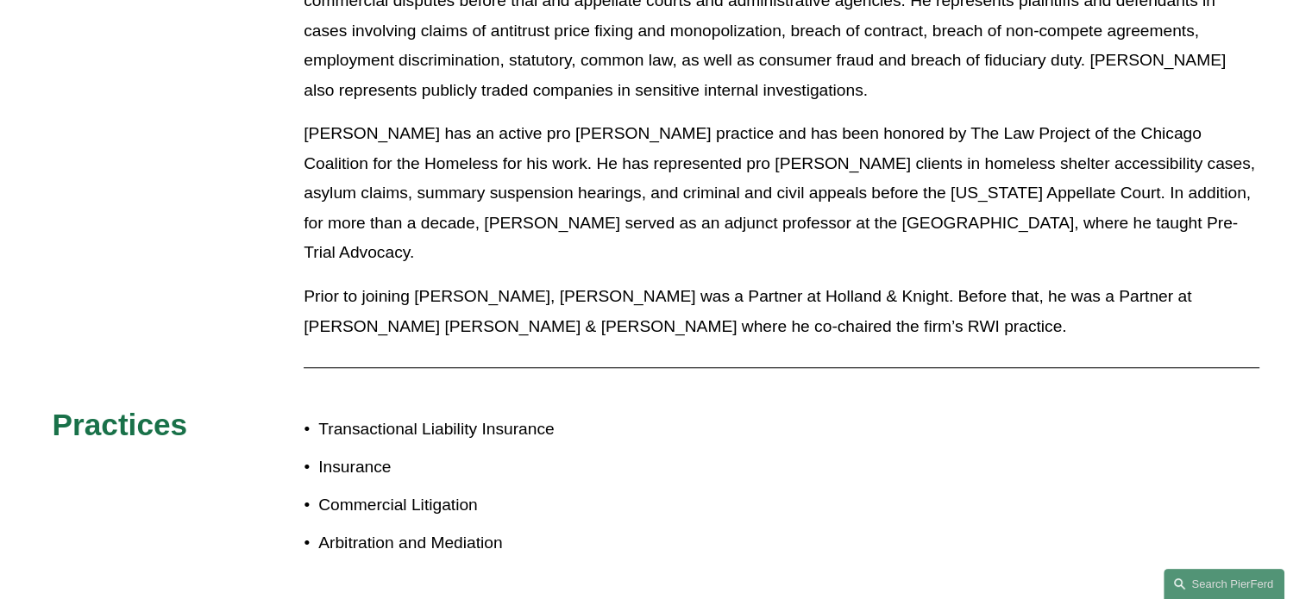
scroll to position [1380, 0]
